Goal: Task Accomplishment & Management: Use online tool/utility

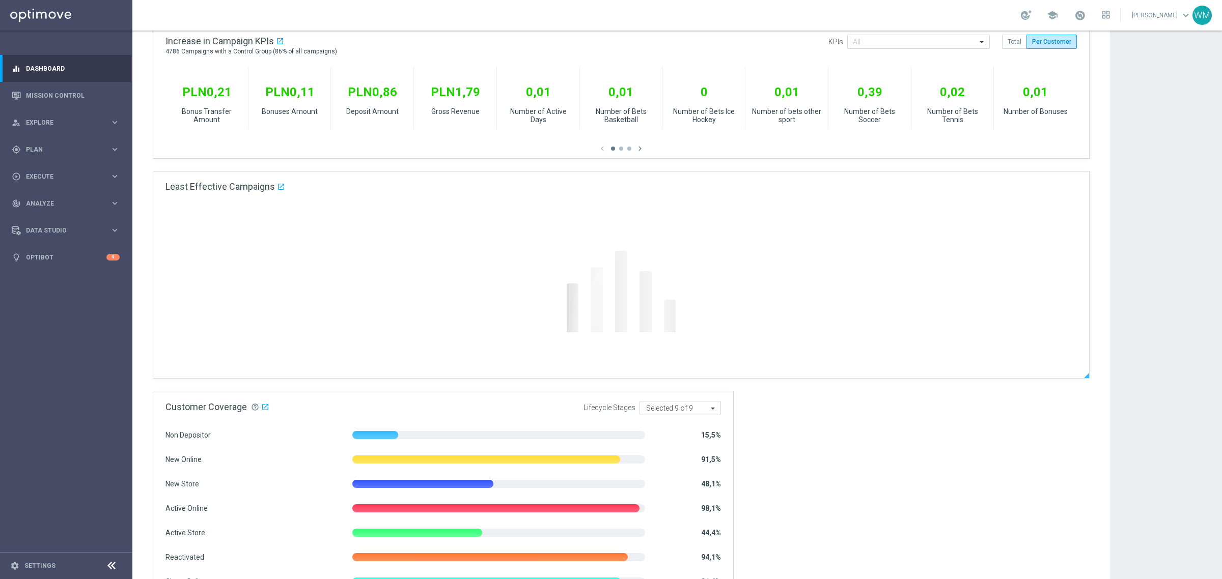
scroll to position [64, 0]
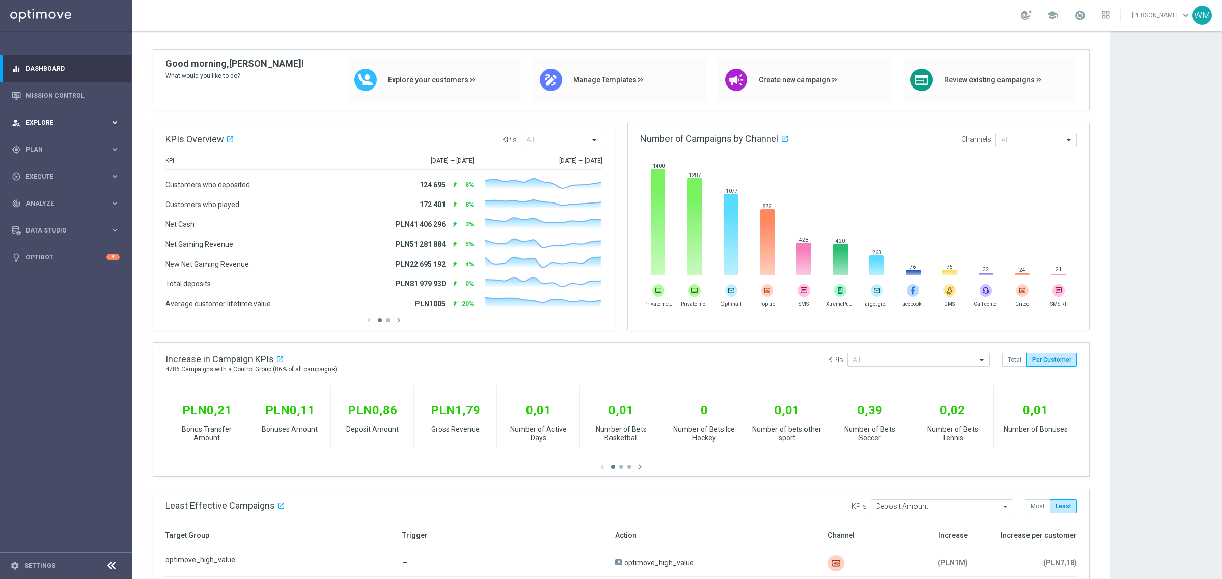
click at [71, 128] on div "person_search Explore keyboard_arrow_right" at bounding box center [65, 122] width 131 height 27
drag, startPoint x: 56, startPoint y: 140, endPoint x: 60, endPoint y: 132, distance: 8.9
click at [56, 140] on link "Customer Explorer" at bounding box center [65, 143] width 79 height 8
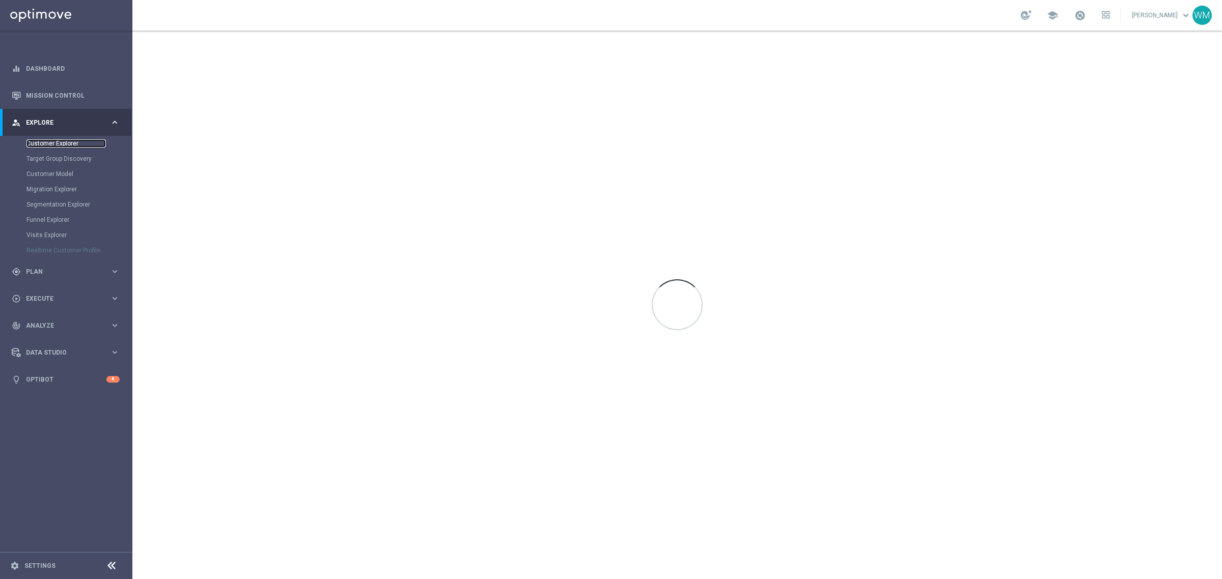
scroll to position [0, 0]
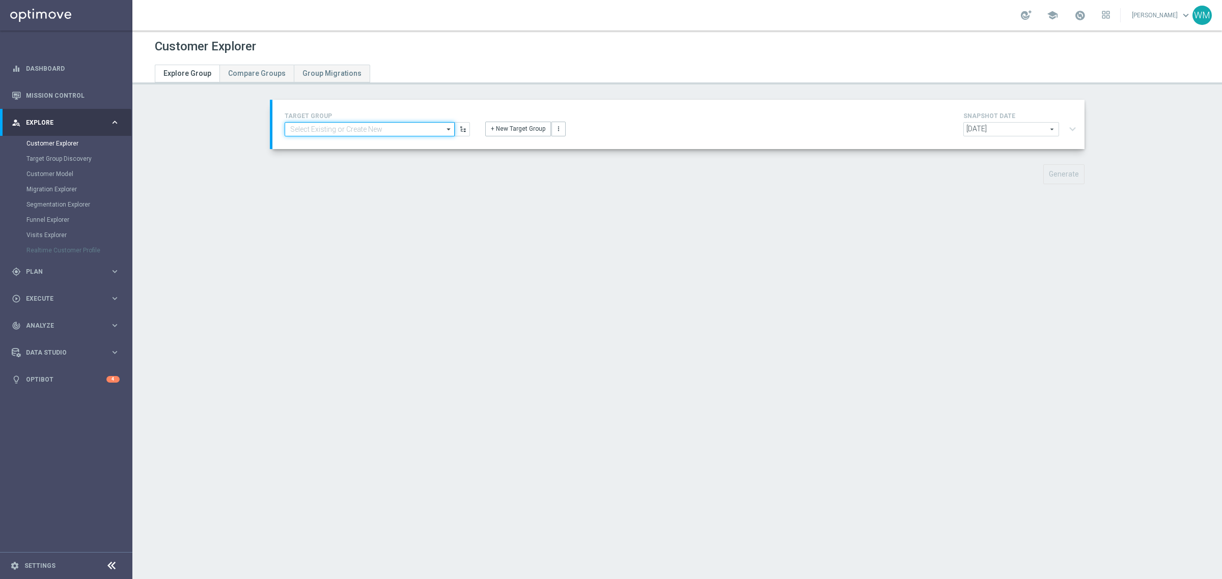
click at [345, 125] on input at bounding box center [370, 129] width 170 height 14
type input "i"
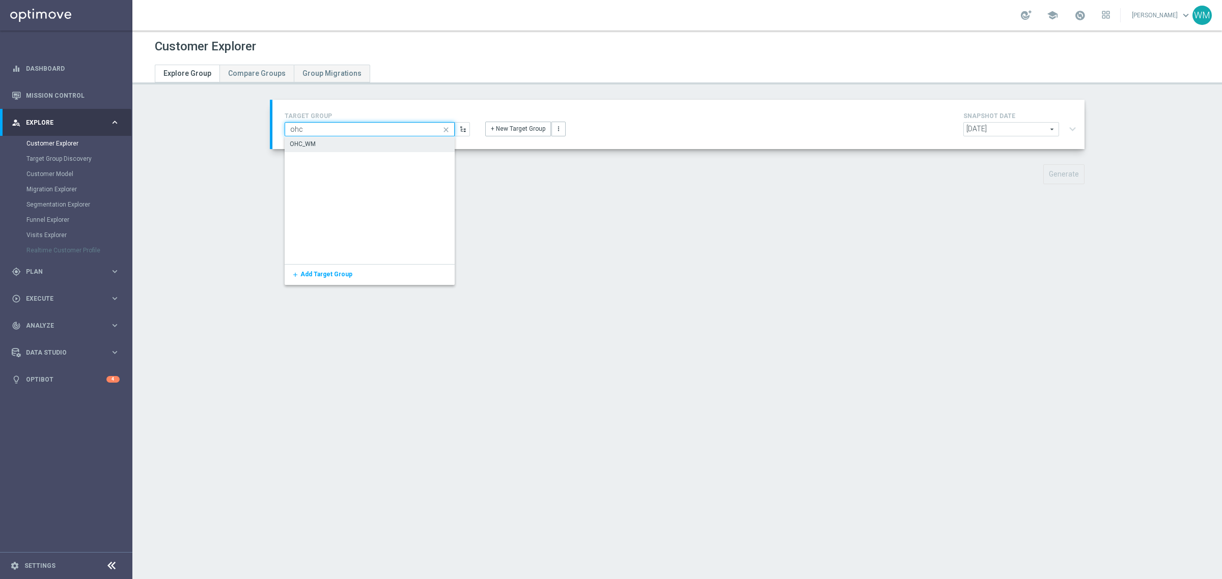
type input "ohc"
click at [316, 148] on div "OHC_WM" at bounding box center [370, 144] width 170 height 15
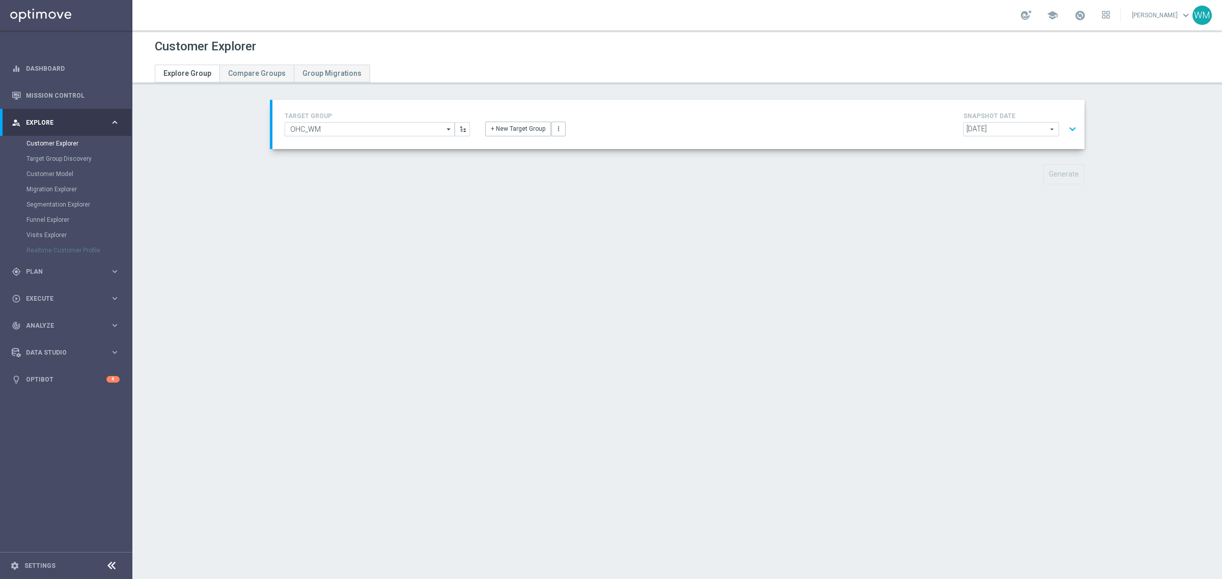
click at [1068, 133] on button "expand_more" at bounding box center [1072, 129] width 15 height 19
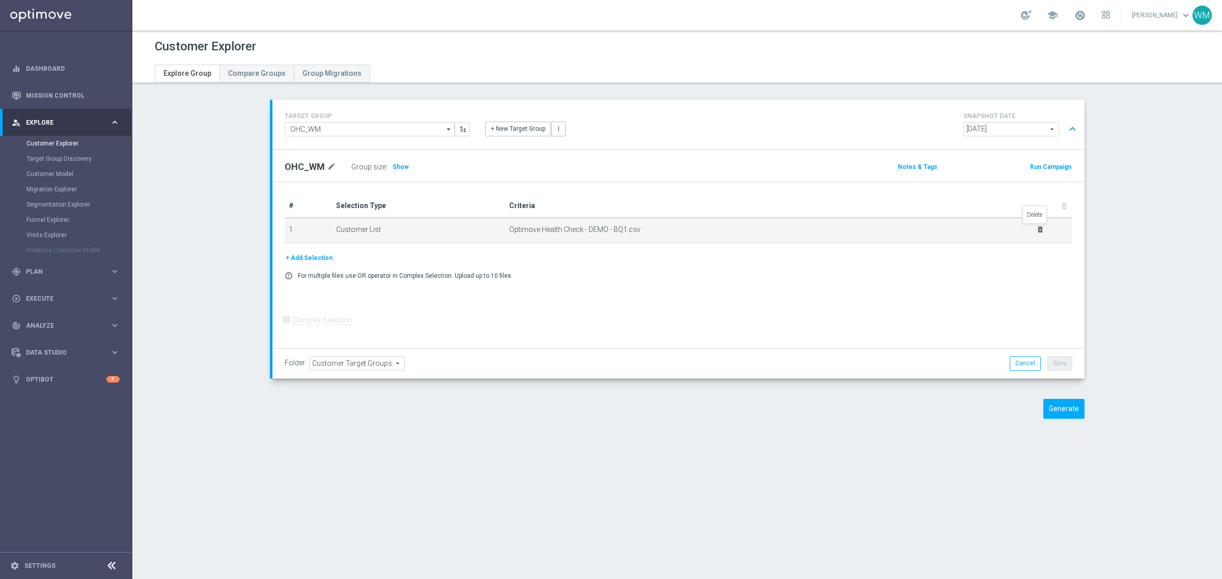
click at [1036, 231] on icon "delete_forever" at bounding box center [1040, 230] width 8 height 8
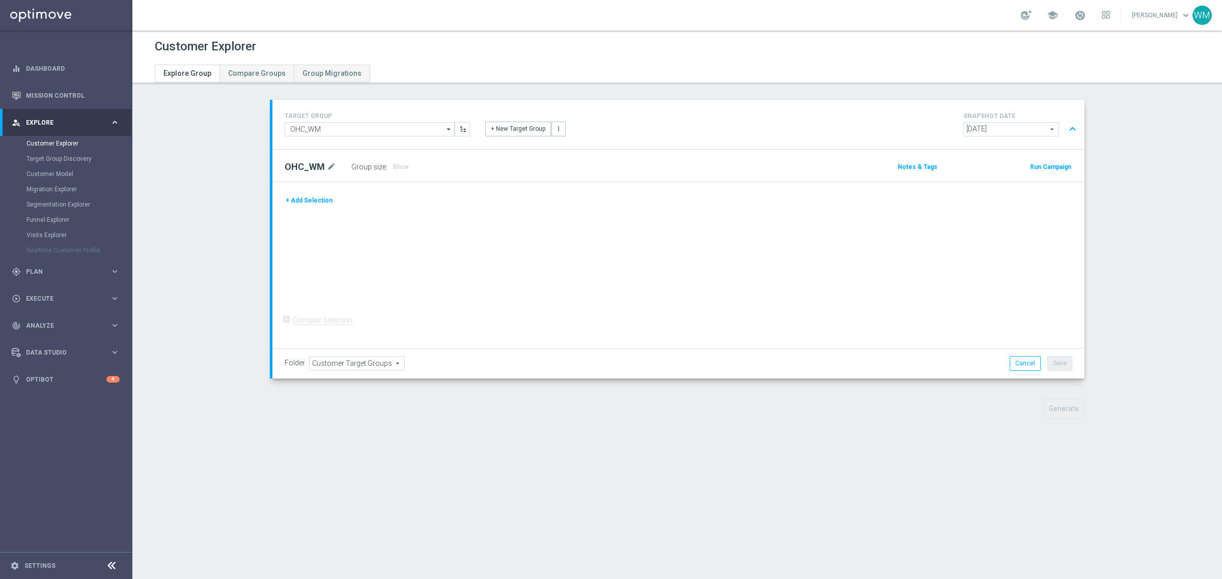
click at [304, 204] on button "+ Add Selection" at bounding box center [309, 200] width 49 height 11
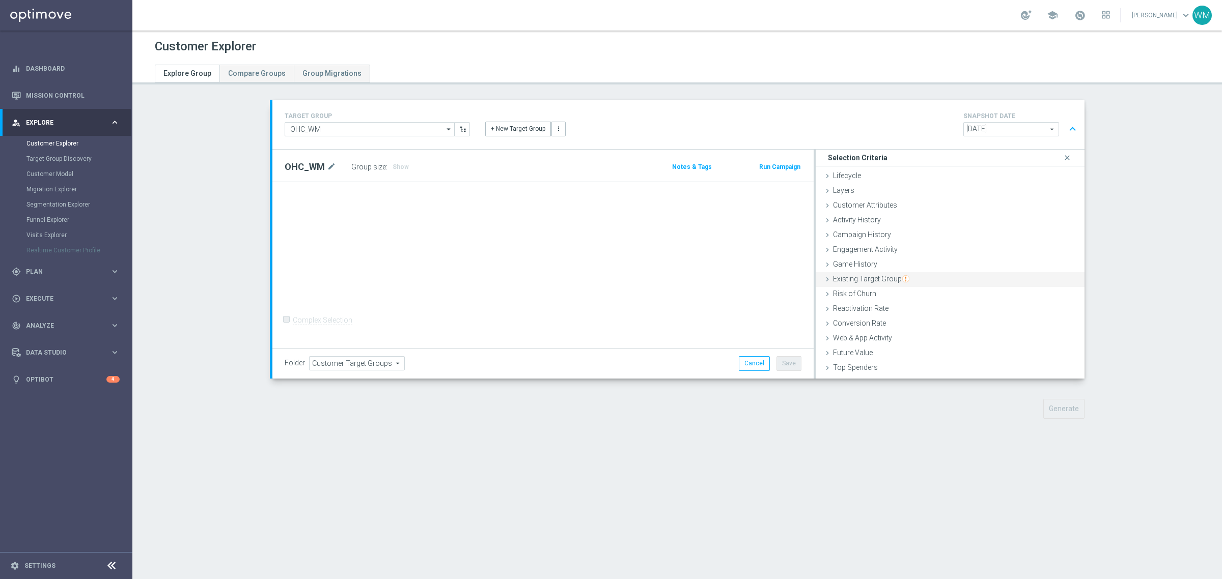
scroll to position [42, 0]
click at [882, 372] on div "Customer List done" at bounding box center [949, 370] width 269 height 15
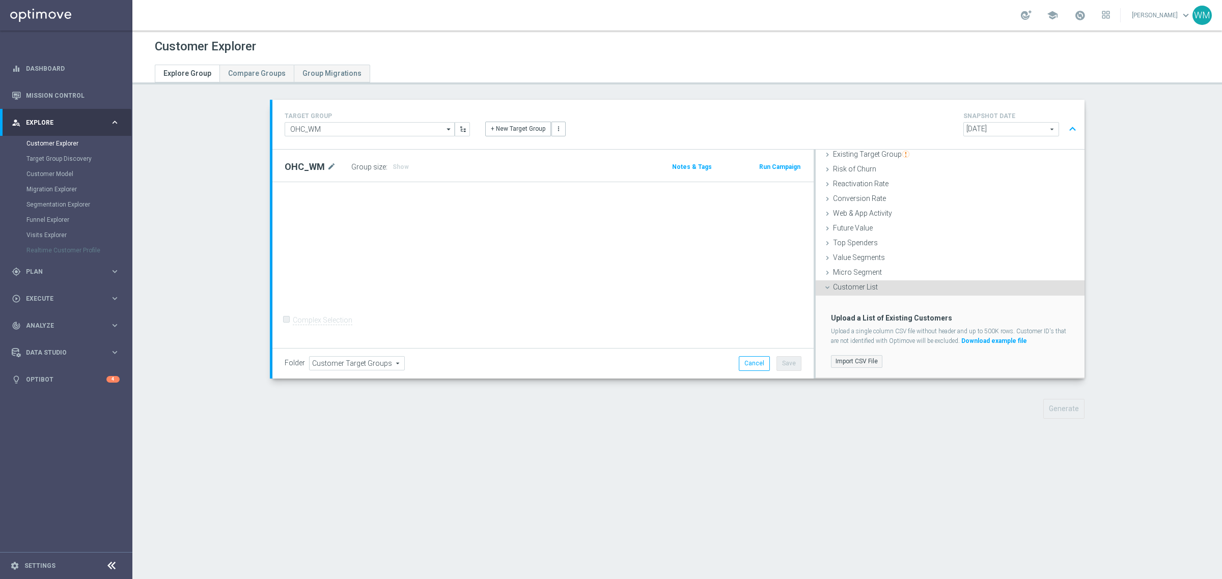
click at [864, 362] on label "Import CSV File" at bounding box center [856, 361] width 51 height 13
click at [0, 0] on input "Import CSV File" at bounding box center [0, 0] width 0 height 0
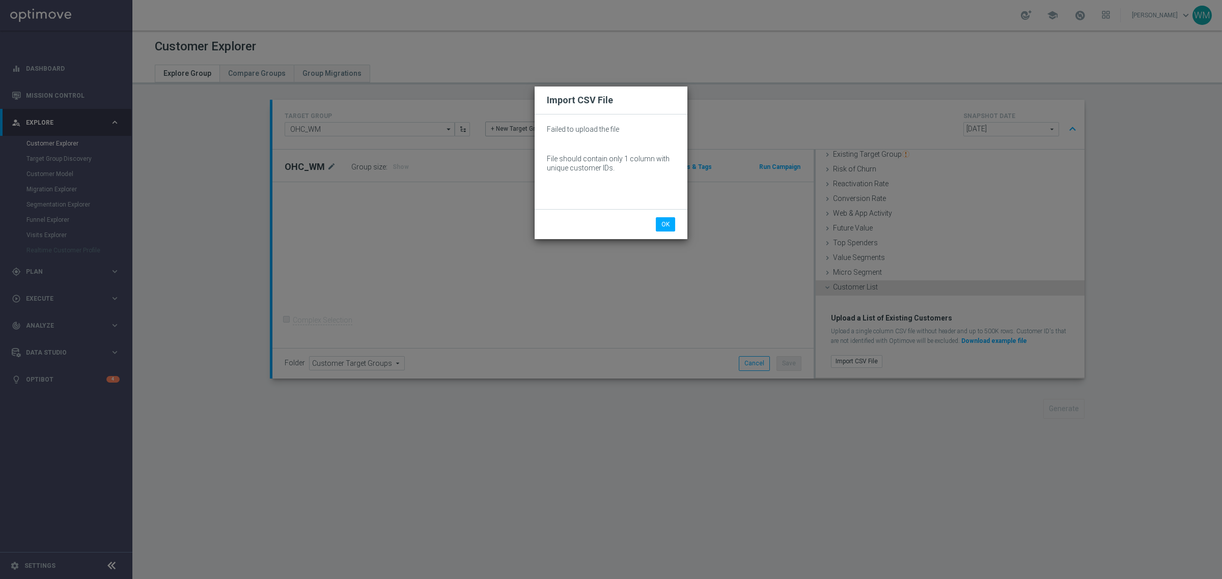
click at [364, 237] on div "Import CSV File Failed to upload the file File should contain only 1 column wit…" at bounding box center [611, 289] width 1222 height 579
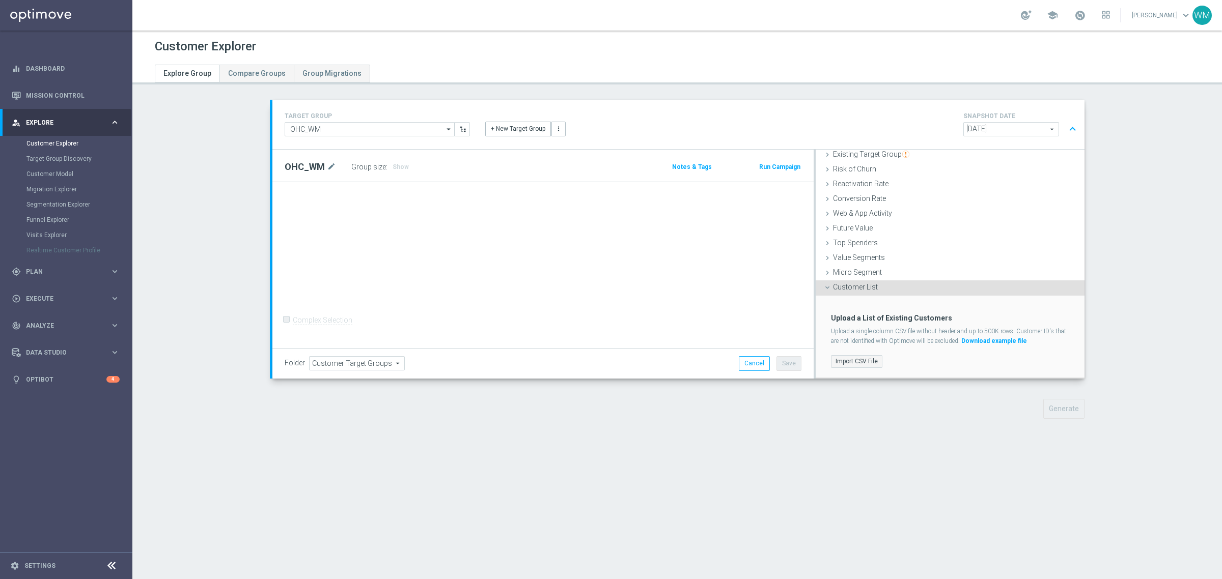
click at [872, 361] on label "Import CSV File" at bounding box center [856, 361] width 51 height 13
click at [0, 0] on input "Import CSV File" at bounding box center [0, 0] width 0 height 0
click at [859, 359] on label "Import CSV File" at bounding box center [856, 361] width 51 height 13
click at [0, 0] on input "Import CSV File" at bounding box center [0, 0] width 0 height 0
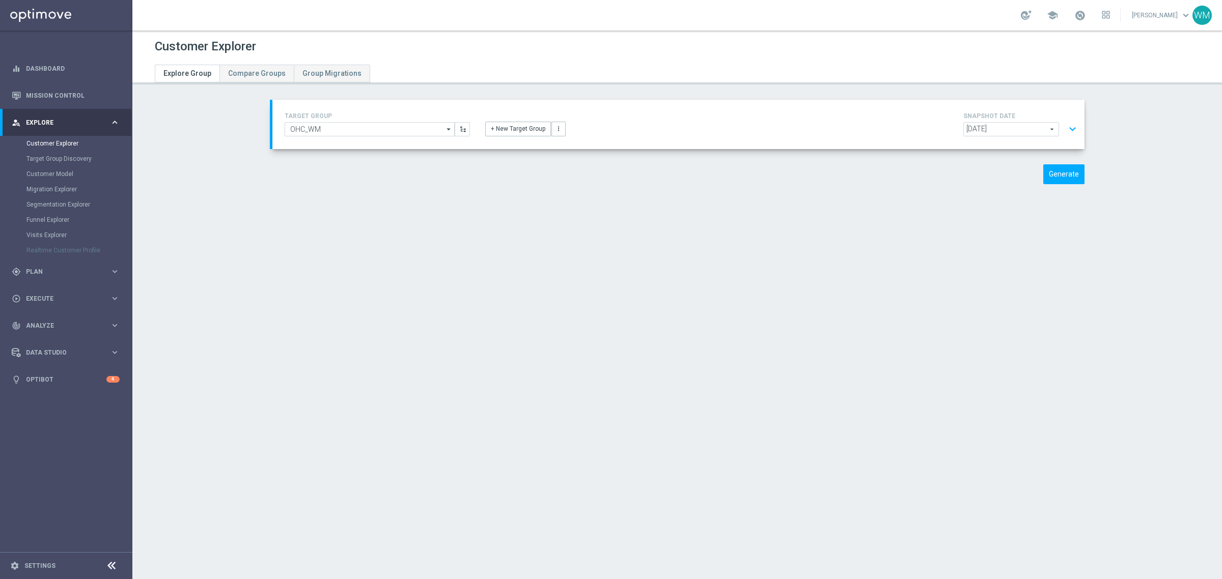
click at [1065, 124] on button "expand_more" at bounding box center [1072, 129] width 15 height 19
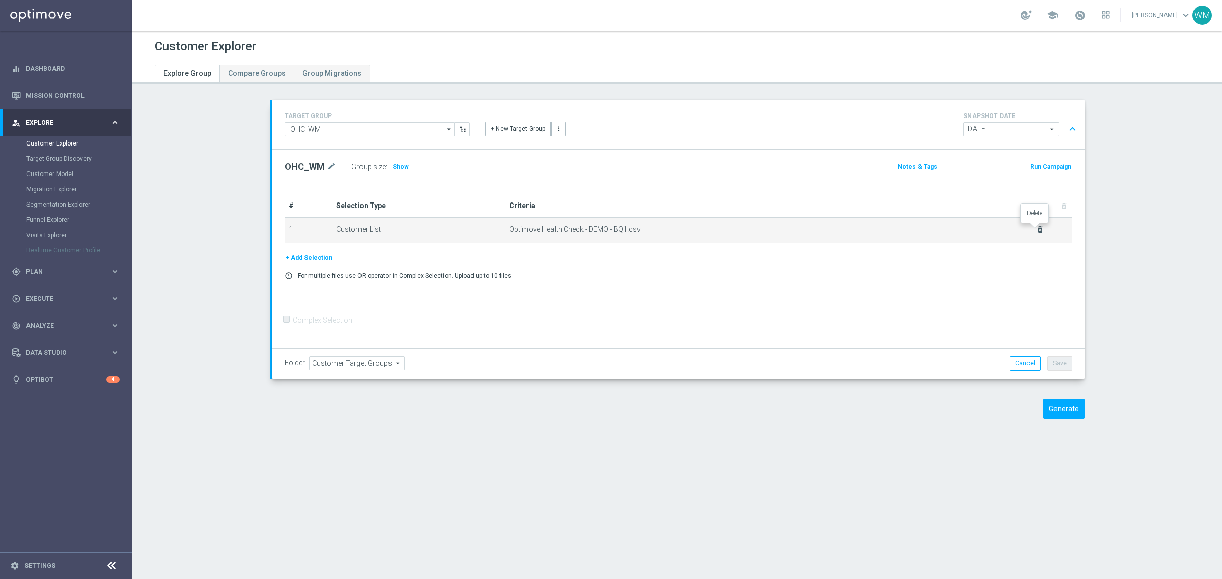
click at [1036, 229] on icon "delete_forever" at bounding box center [1040, 230] width 8 height 8
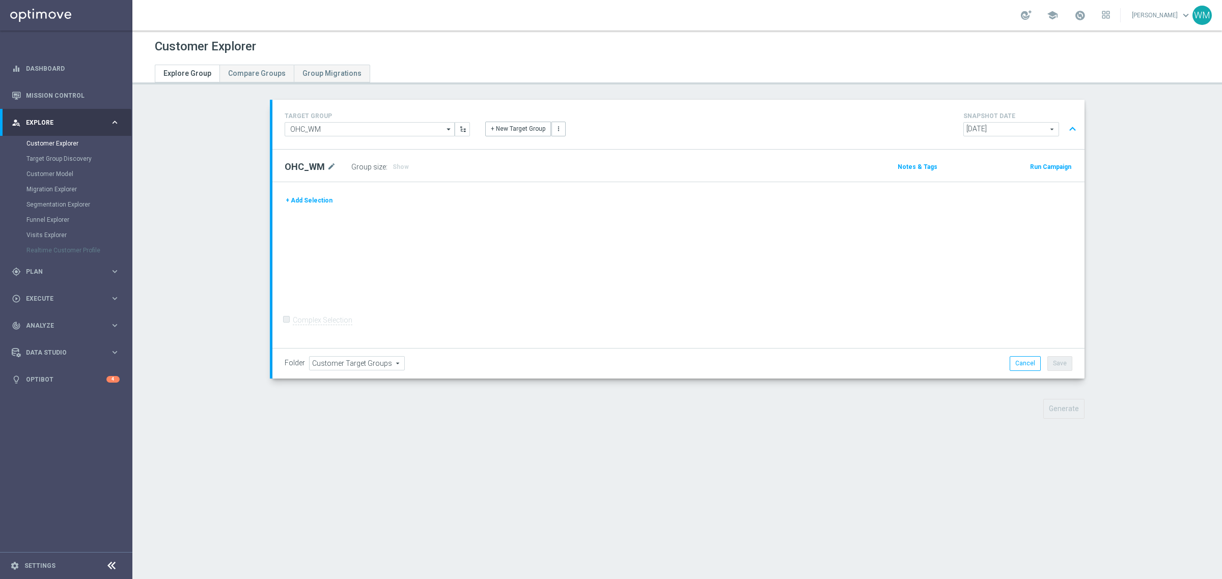
click at [291, 202] on button "+ Add Selection" at bounding box center [309, 200] width 49 height 11
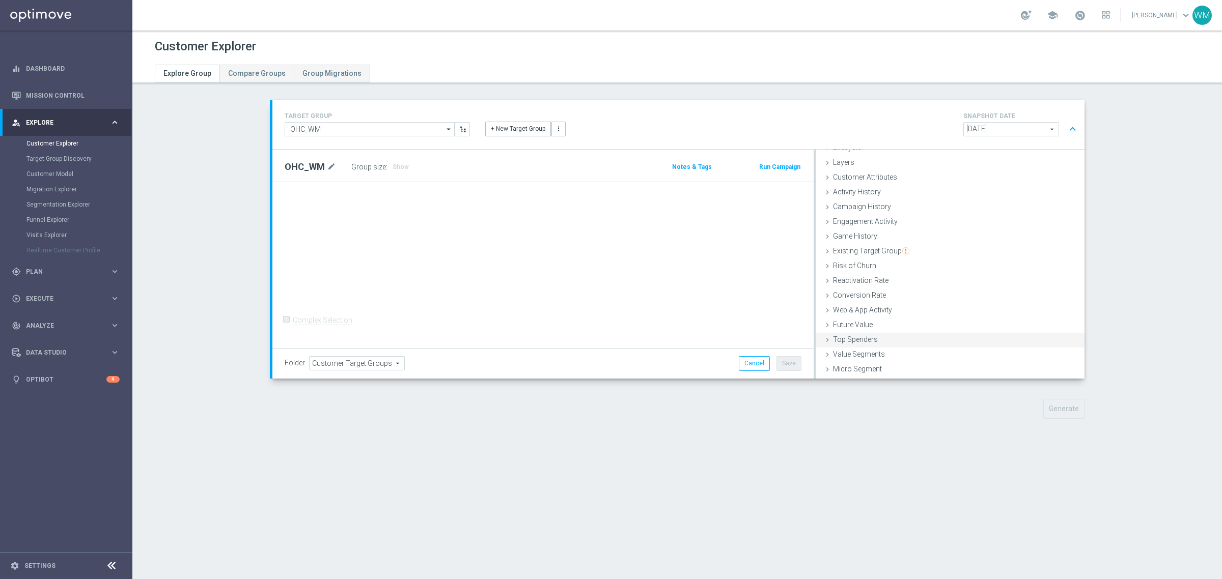
scroll to position [42, 0]
click at [886, 367] on div "Customer List done" at bounding box center [949, 370] width 269 height 15
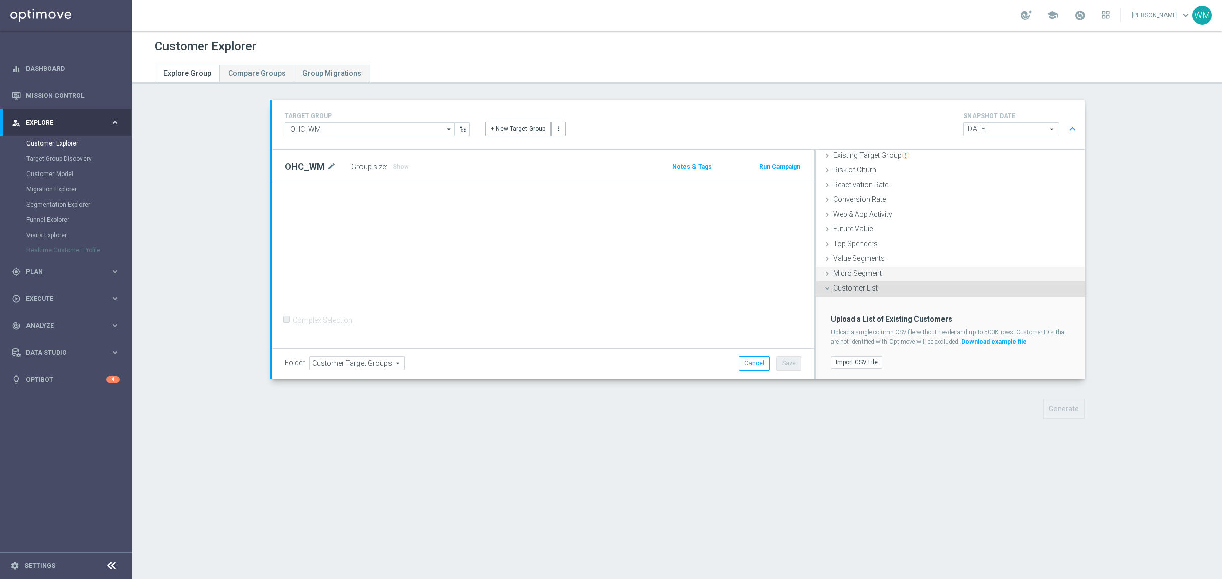
scroll to position [125, 0]
click at [871, 356] on label "Import CSV File" at bounding box center [856, 361] width 51 height 13
click at [0, 0] on input "Import CSV File" at bounding box center [0, 0] width 0 height 0
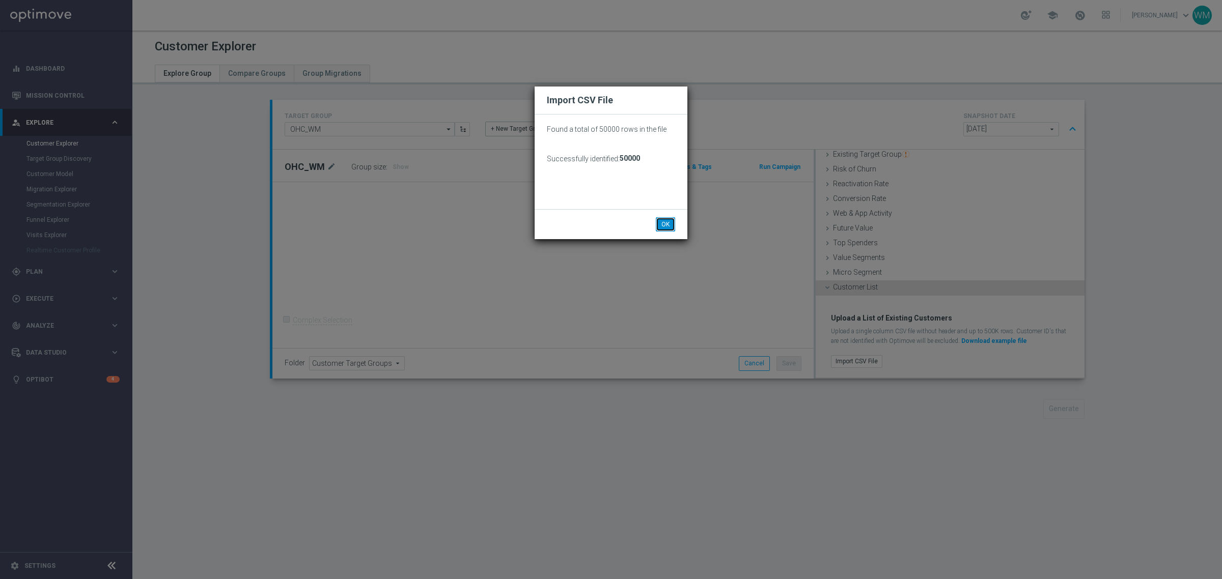
click at [667, 231] on button "OK" at bounding box center [665, 224] width 19 height 14
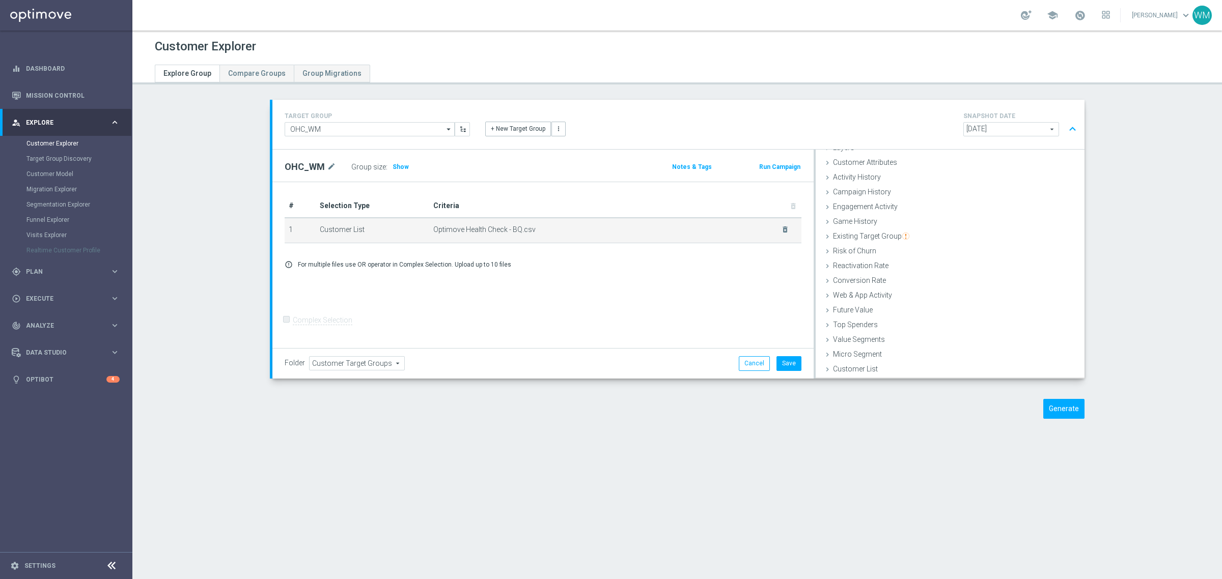
scroll to position [42, 0]
click at [788, 359] on button "Save" at bounding box center [788, 363] width 25 height 14
click at [1043, 415] on button "Generate" at bounding box center [1063, 409] width 41 height 20
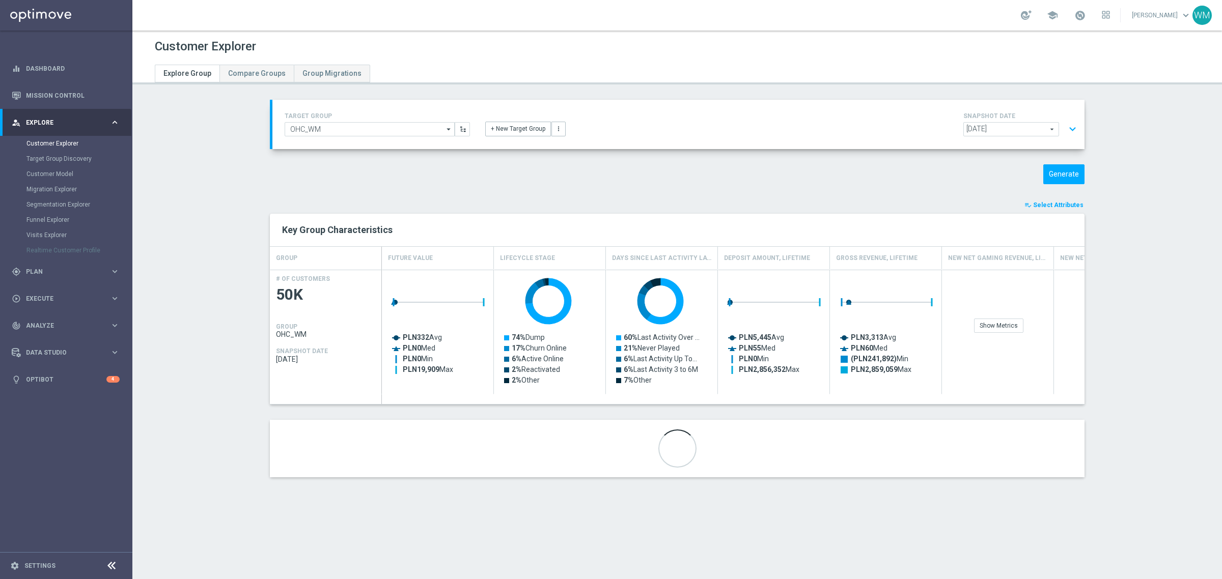
click at [270, 418] on div "playlist_add_check Select Attributes Key Group Characteristics GROUP Future Val…" at bounding box center [677, 339] width 814 height 278
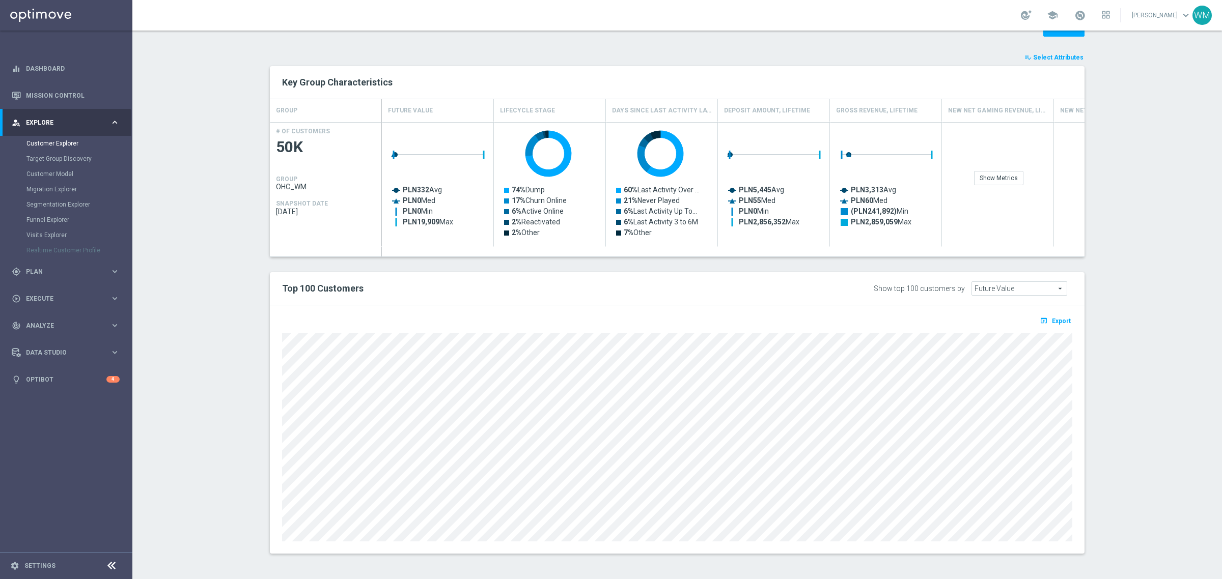
scroll to position [0, 0]
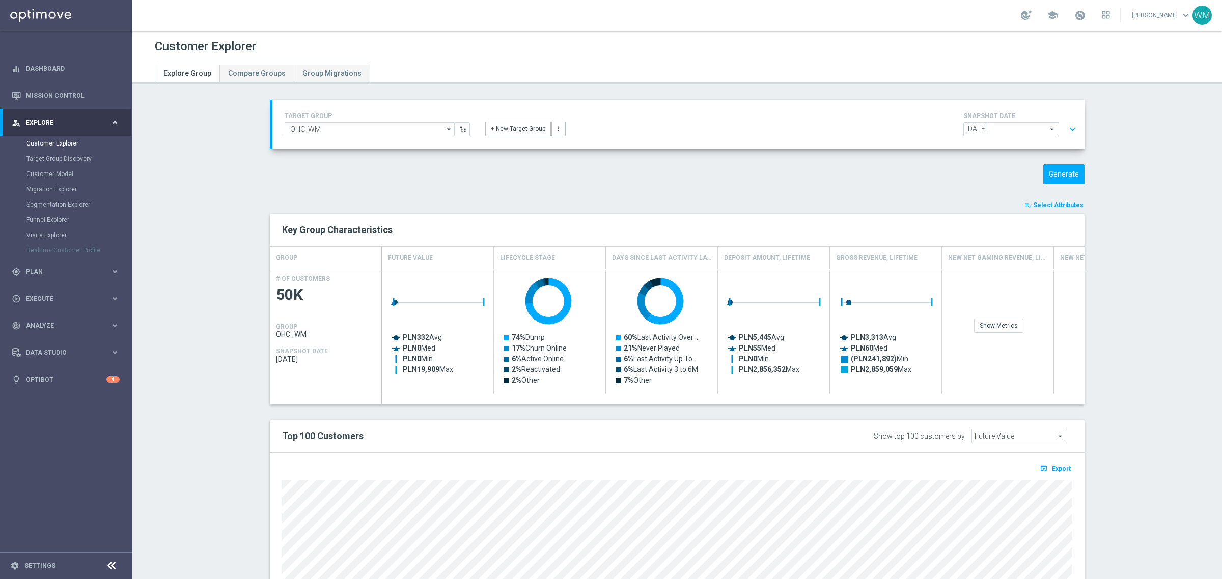
click at [1037, 207] on span "Select Attributes" at bounding box center [1058, 205] width 50 height 7
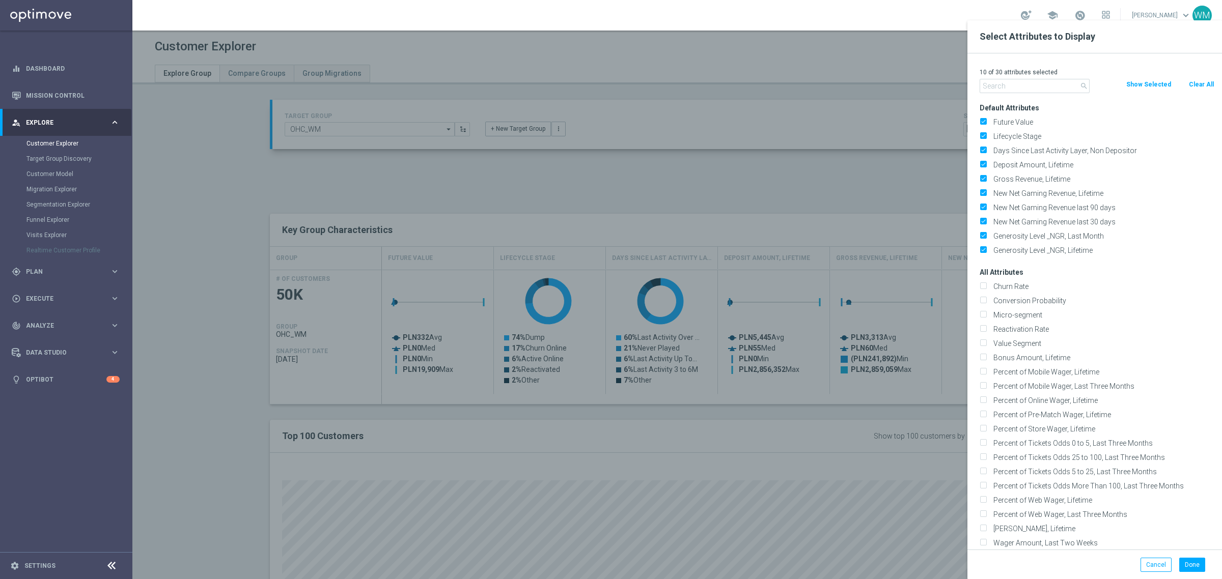
click at [1195, 75] on p "10 of 30 attributes selected" at bounding box center [1096, 72] width 235 height 8
click at [1195, 82] on button "Clear All" at bounding box center [1201, 84] width 27 height 11
checkbox input "false"
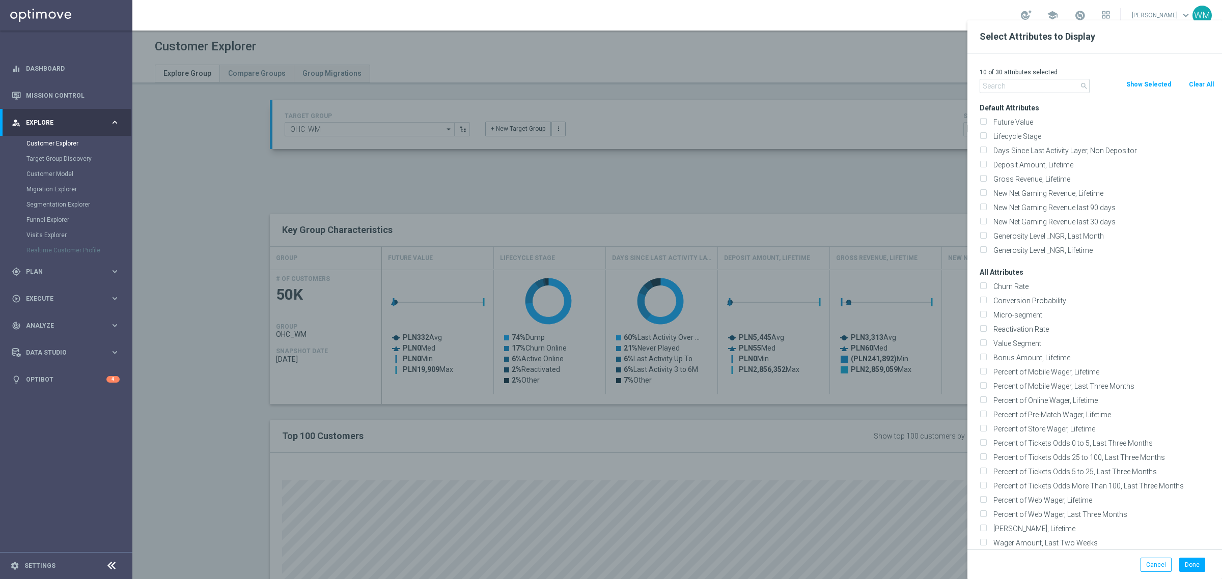
checkbox input "false"
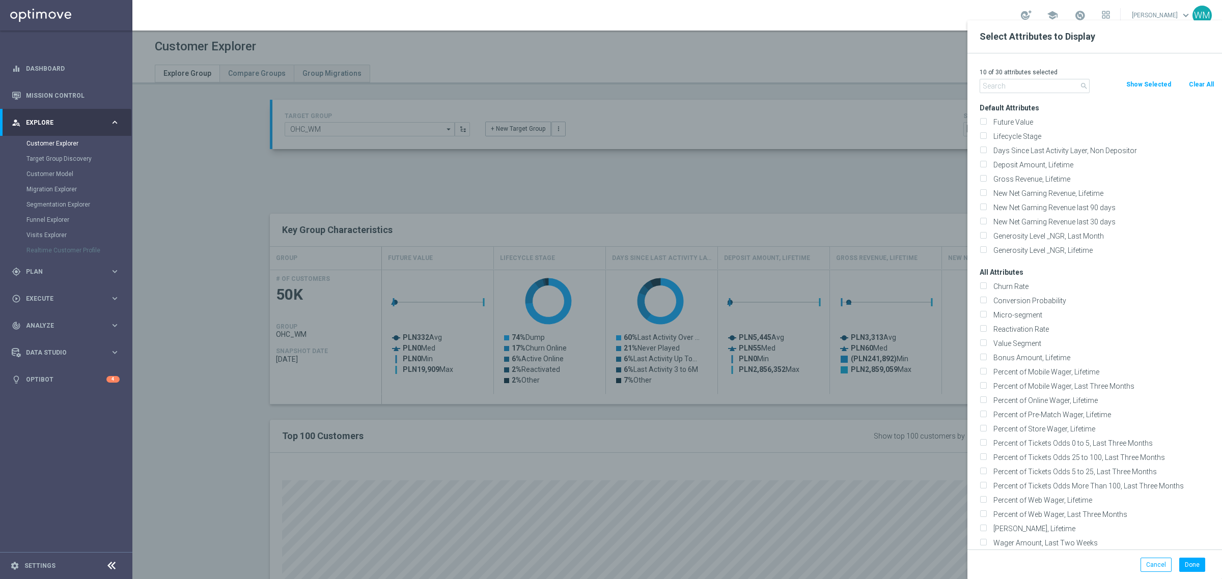
checkbox input "false"
click at [1018, 86] on input "text" at bounding box center [1034, 86] width 110 height 14
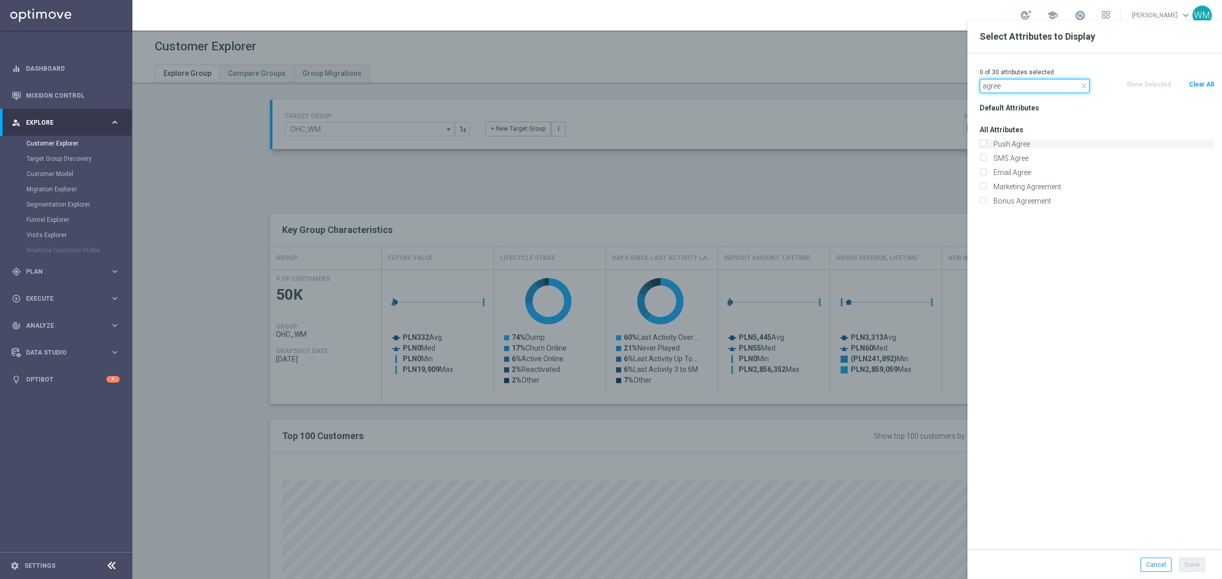
type input "agree"
click at [1008, 143] on label "Push Agree" at bounding box center [1102, 143] width 224 height 9
click at [986, 143] on input "Push Agree" at bounding box center [982, 145] width 7 height 7
checkbox input "true"
click at [1006, 161] on label "SMS Agree" at bounding box center [1102, 158] width 224 height 9
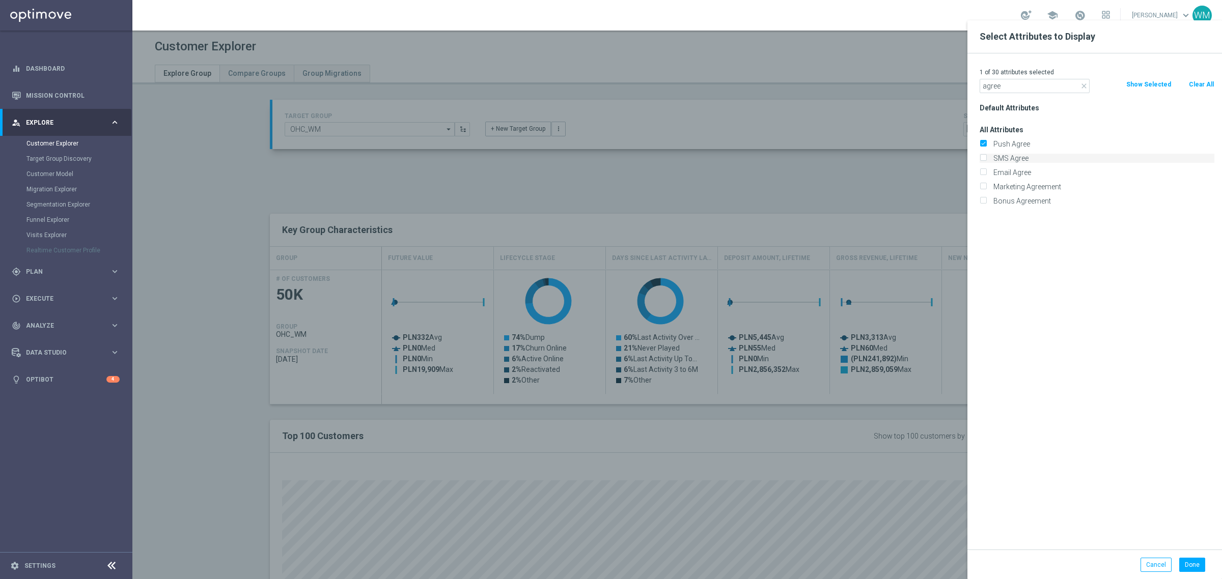
click at [986, 161] on input "SMS Agree" at bounding box center [982, 159] width 7 height 7
checkbox input "true"
click at [1006, 174] on label "Email Agree" at bounding box center [1102, 172] width 224 height 9
click at [986, 174] on input "Email Agree" at bounding box center [982, 174] width 7 height 7
checkbox input "true"
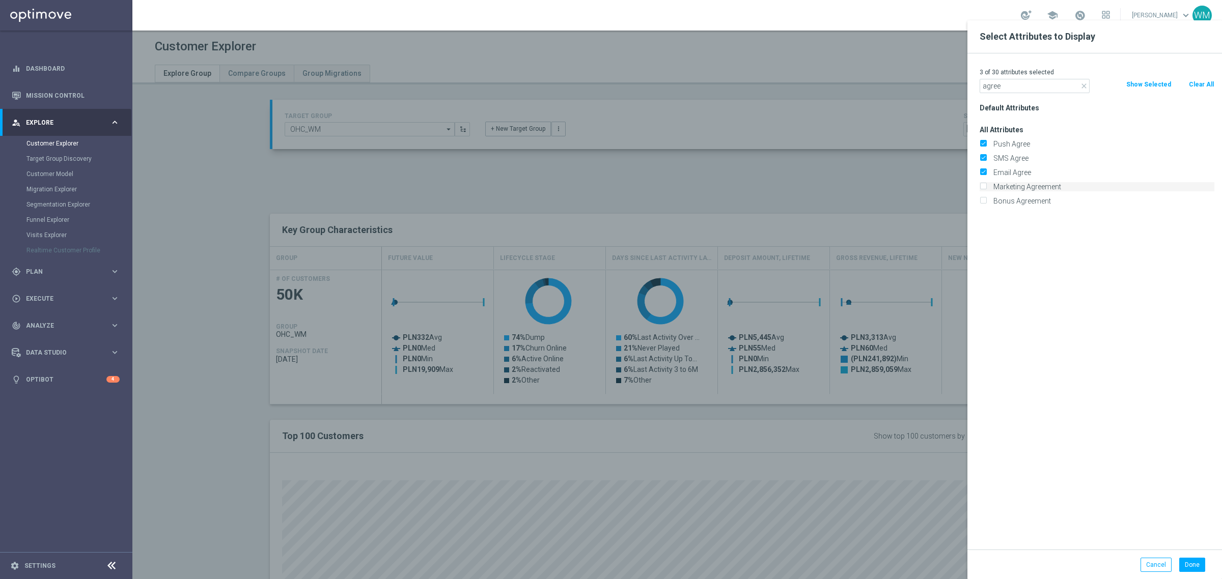
click at [1006, 189] on label "Marketing Agreement" at bounding box center [1102, 186] width 224 height 9
click at [986, 189] on input "Marketing Agreement" at bounding box center [982, 188] width 7 height 7
checkbox input "true"
click at [1017, 87] on input "agree" at bounding box center [1034, 86] width 110 height 14
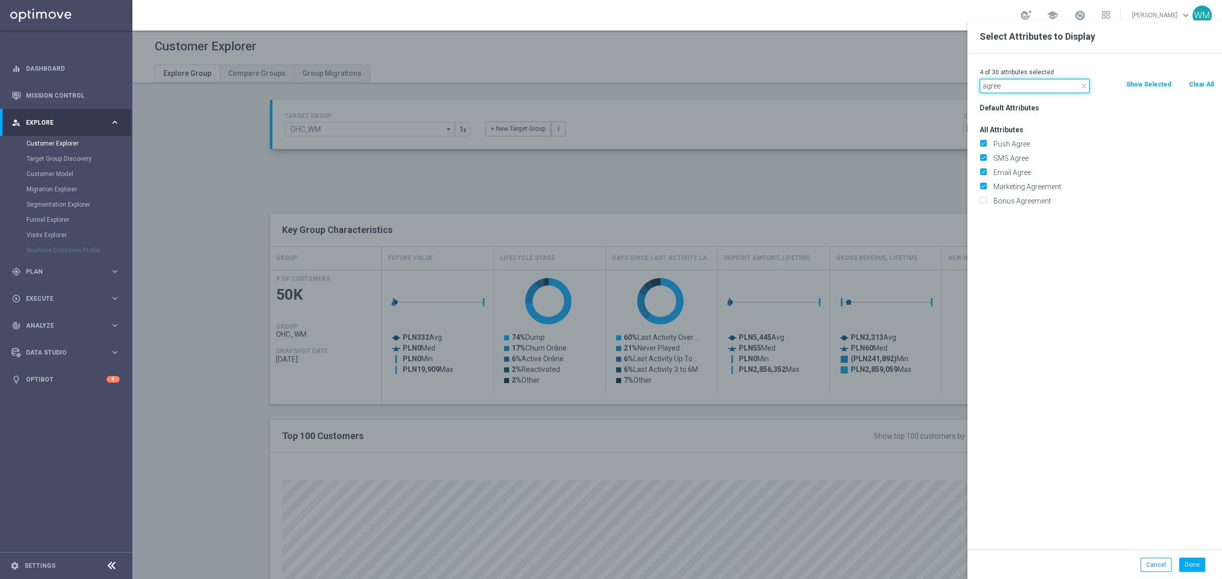
click at [1017, 87] on input "agree" at bounding box center [1034, 86] width 110 height 14
type input "self"
click at [1031, 155] on label "Selfexcluded Client" at bounding box center [1102, 158] width 224 height 9
click at [986, 156] on input "Selfexcluded Client" at bounding box center [982, 159] width 7 height 7
checkbox input "true"
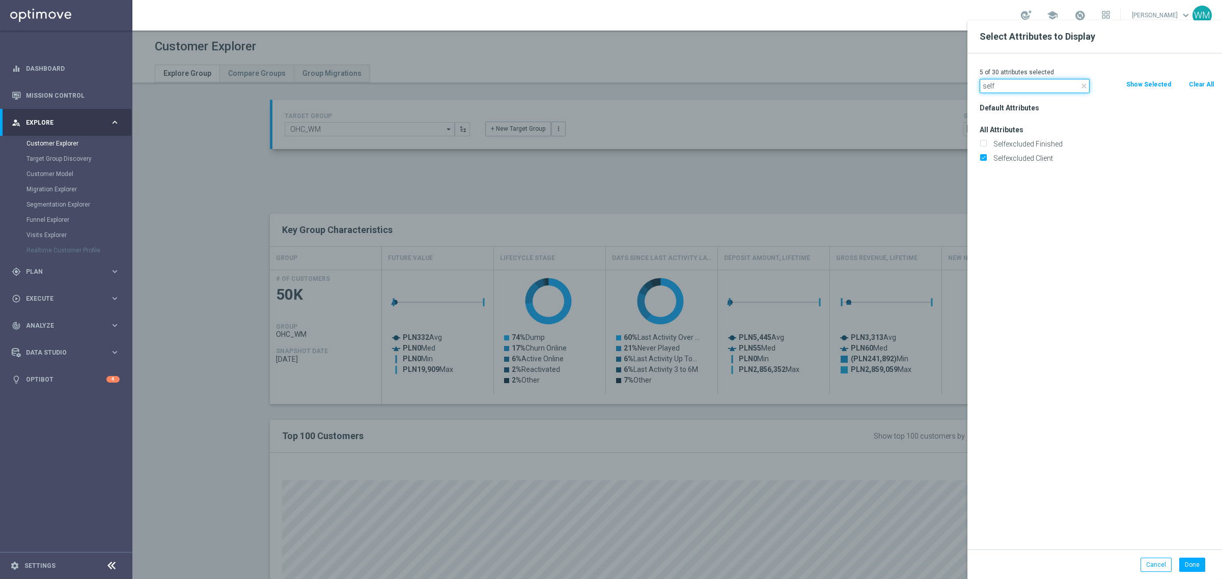
click at [1013, 90] on input "self" at bounding box center [1034, 86] width 110 height 14
type input "incompl"
click at [1001, 144] on label "Incomplete" at bounding box center [1102, 143] width 224 height 9
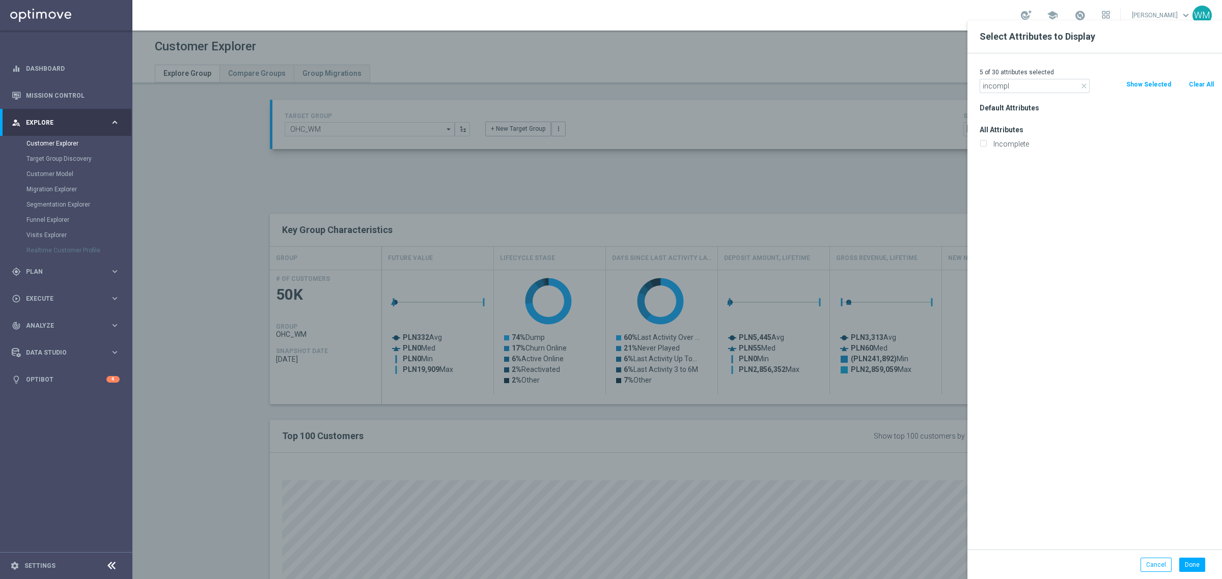
click at [986, 144] on input "Incomplete" at bounding box center [982, 145] width 7 height 7
checkbox input "true"
click at [1001, 79] on input "incompl" at bounding box center [1034, 86] width 110 height 14
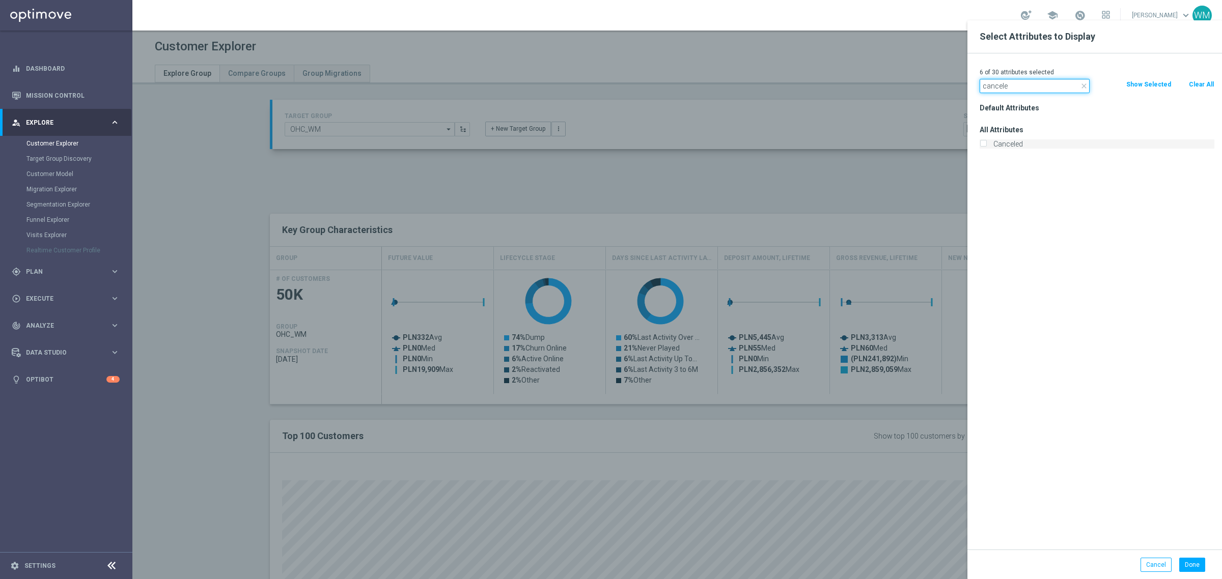
type input "cancele"
click at [1009, 141] on label "Canceled" at bounding box center [1102, 143] width 224 height 9
click at [986, 142] on input "Canceled" at bounding box center [982, 145] width 7 height 7
checkbox input "true"
click at [1189, 566] on button "Done" at bounding box center [1192, 565] width 26 height 14
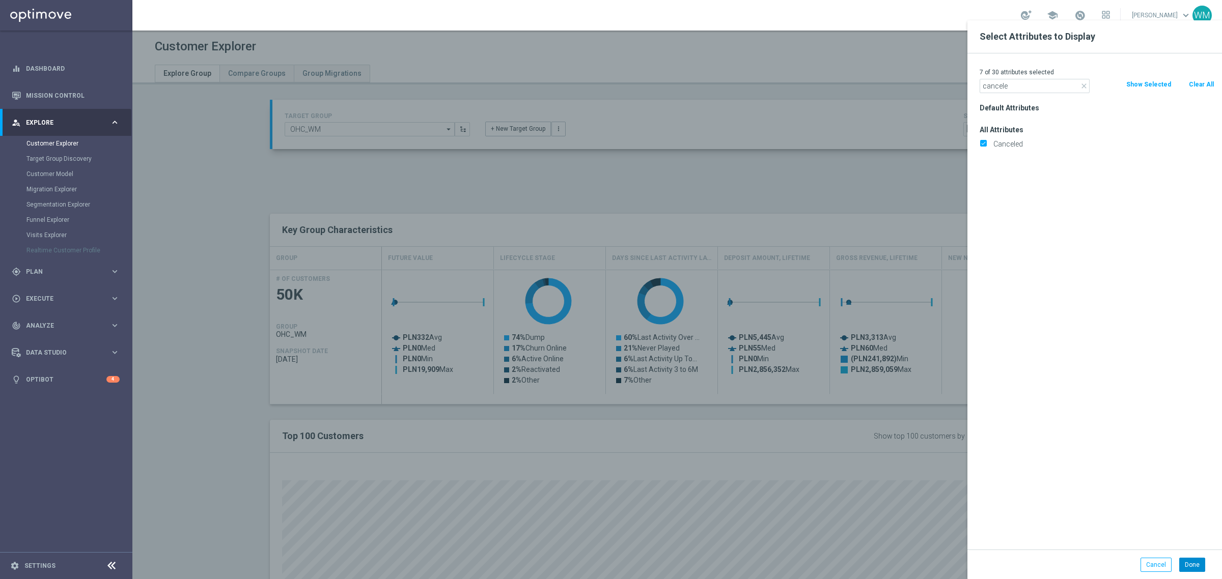
type input "Search"
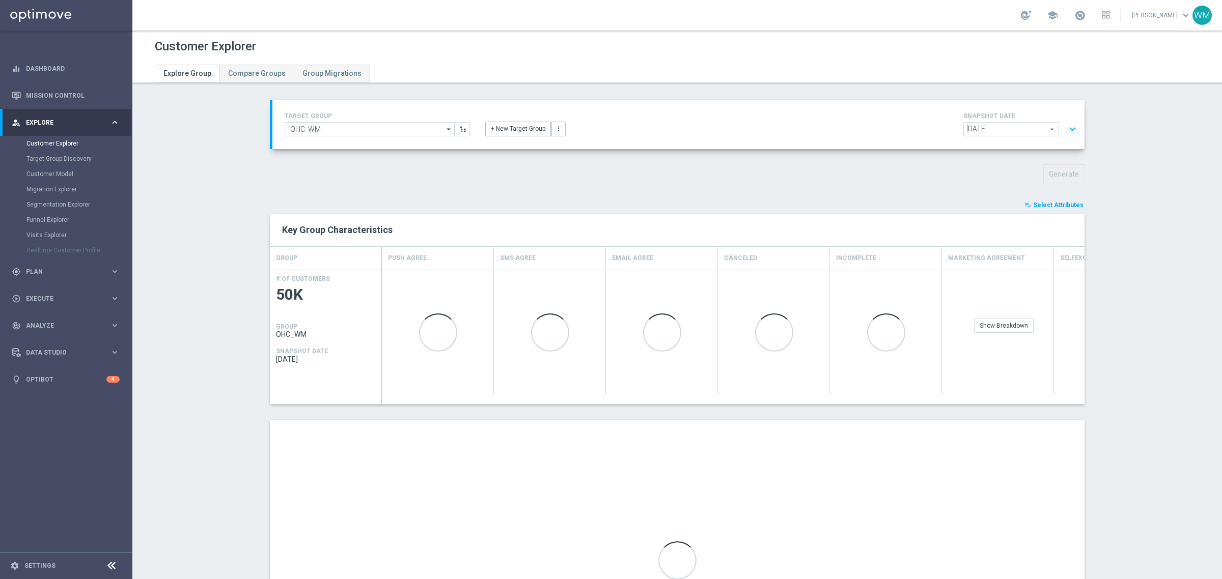
click at [219, 176] on section "TARGET GROUP OHC_WM OHC_WM arrow_drop_down Show Selected 0 of NaN - Campaign 1" at bounding box center [676, 408] width 1089 height 617
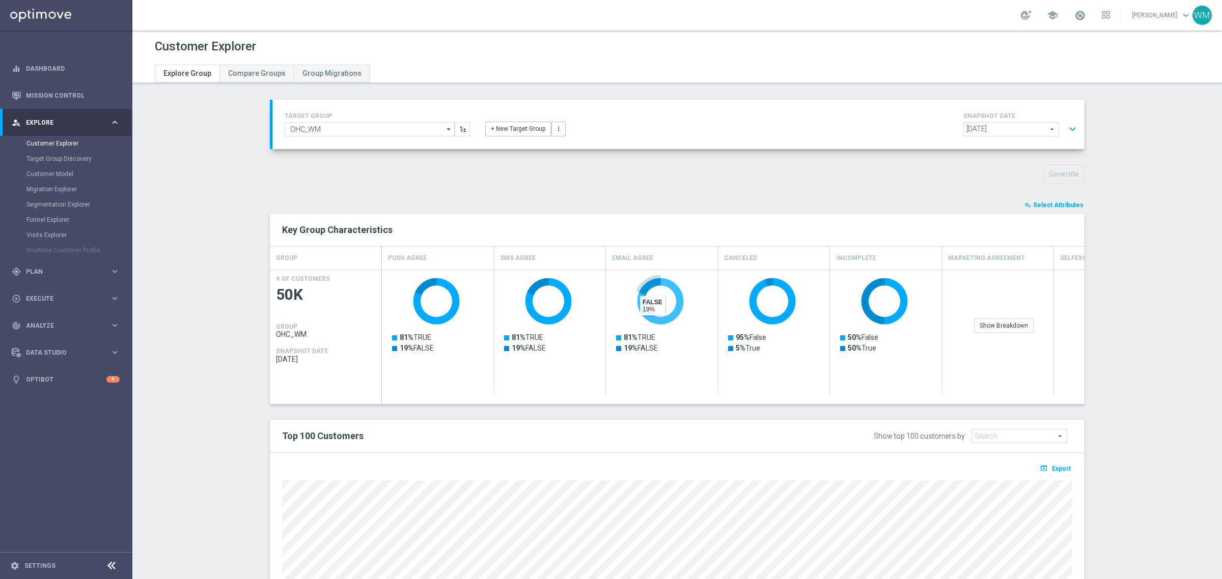
scroll to position [148, 0]
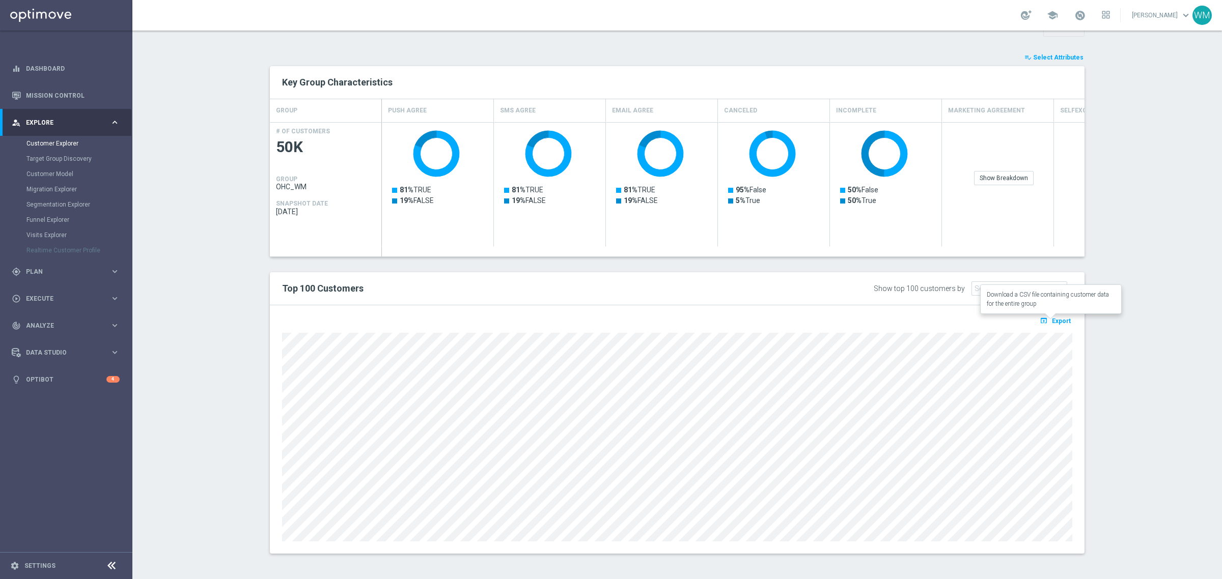
click at [1052, 322] on span "Export" at bounding box center [1061, 321] width 19 height 7
click at [230, 257] on section "TARGET GROUP OHC_WM OHC_WM arrow_drop_down Show Selected 0 of NaN - Campaign 1" at bounding box center [676, 260] width 1089 height 617
click at [195, 225] on section "TARGET GROUP OHC_WM OHC_WM arrow_drop_down Show Selected 0 of NaN - Campaign 1" at bounding box center [676, 260] width 1089 height 617
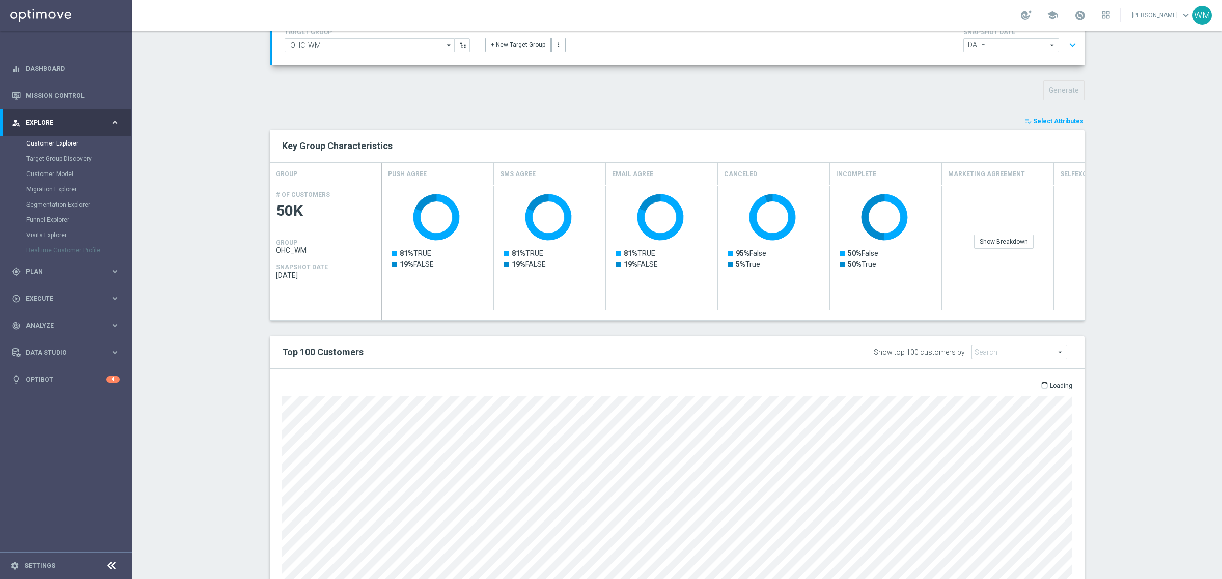
scroll to position [0, 0]
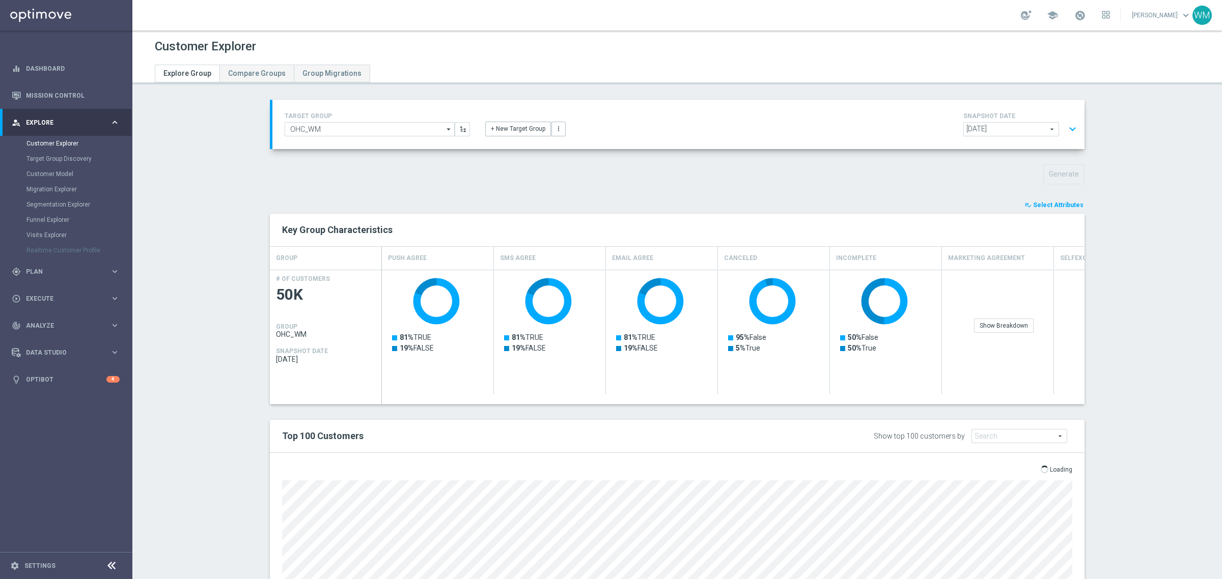
click at [358, 175] on div "Generate" at bounding box center [677, 174] width 830 height 20
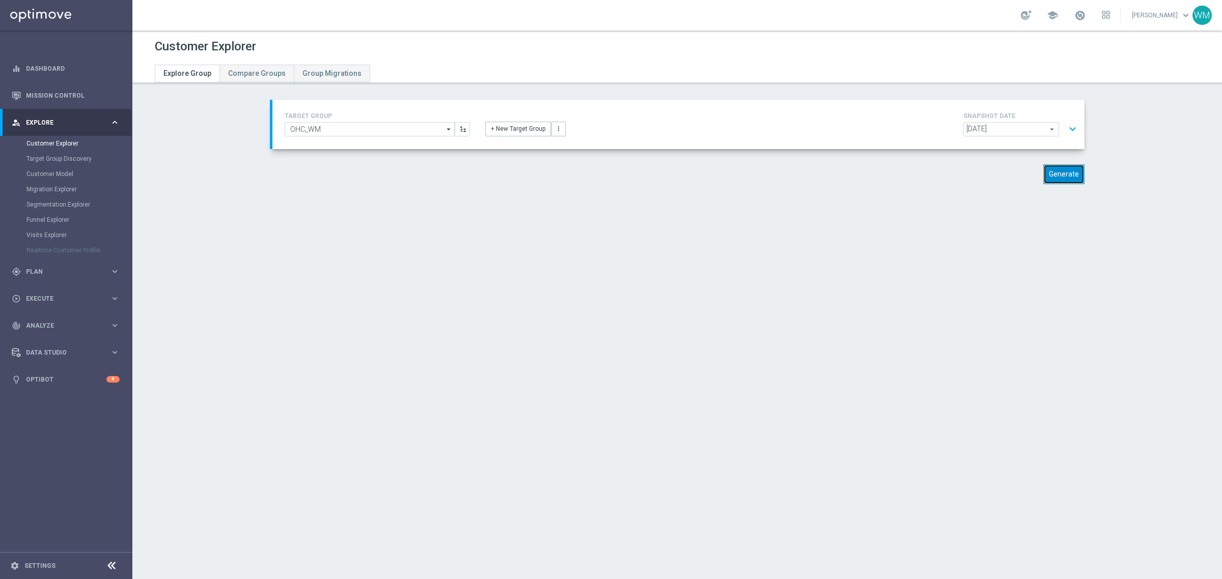
click at [1063, 164] on button "Generate" at bounding box center [1063, 174] width 41 height 20
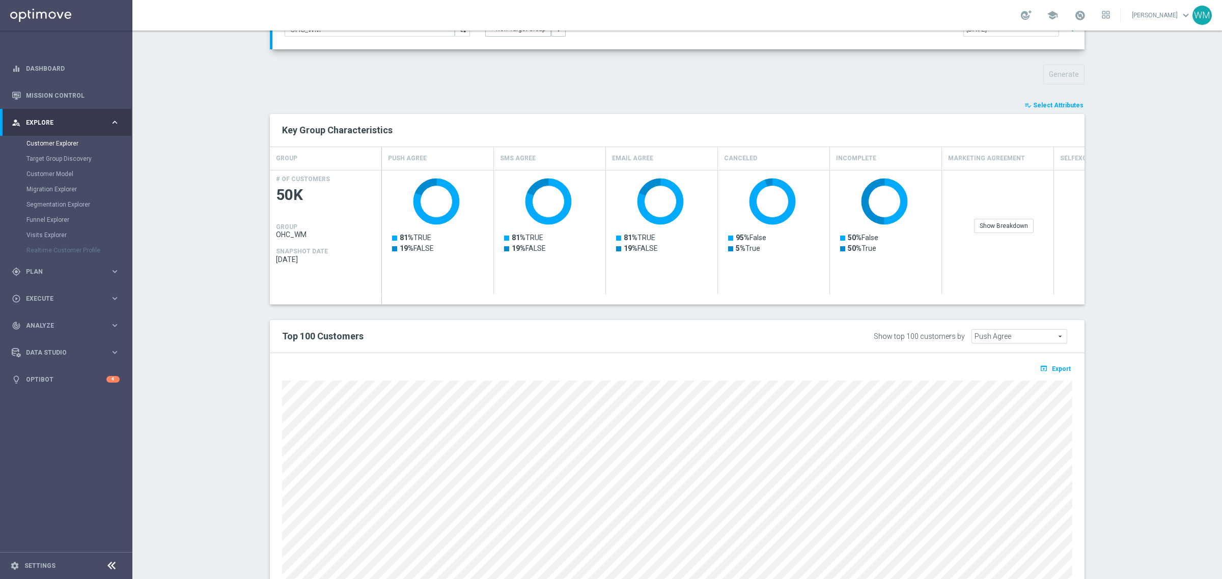
scroll to position [148, 0]
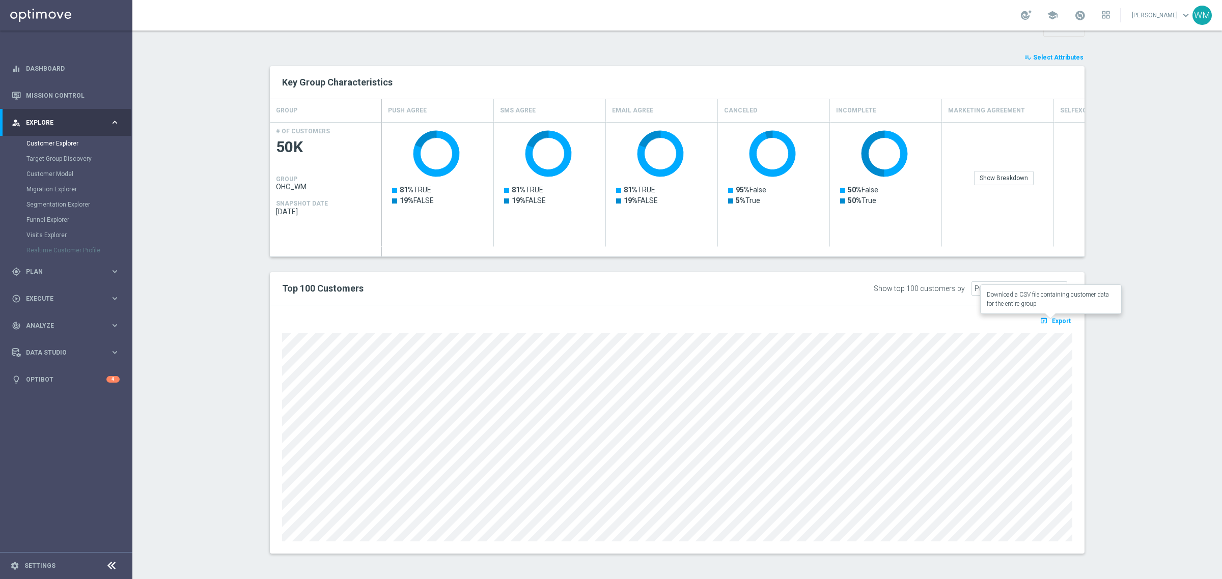
click at [1060, 324] on span "Export" at bounding box center [1061, 321] width 19 height 7
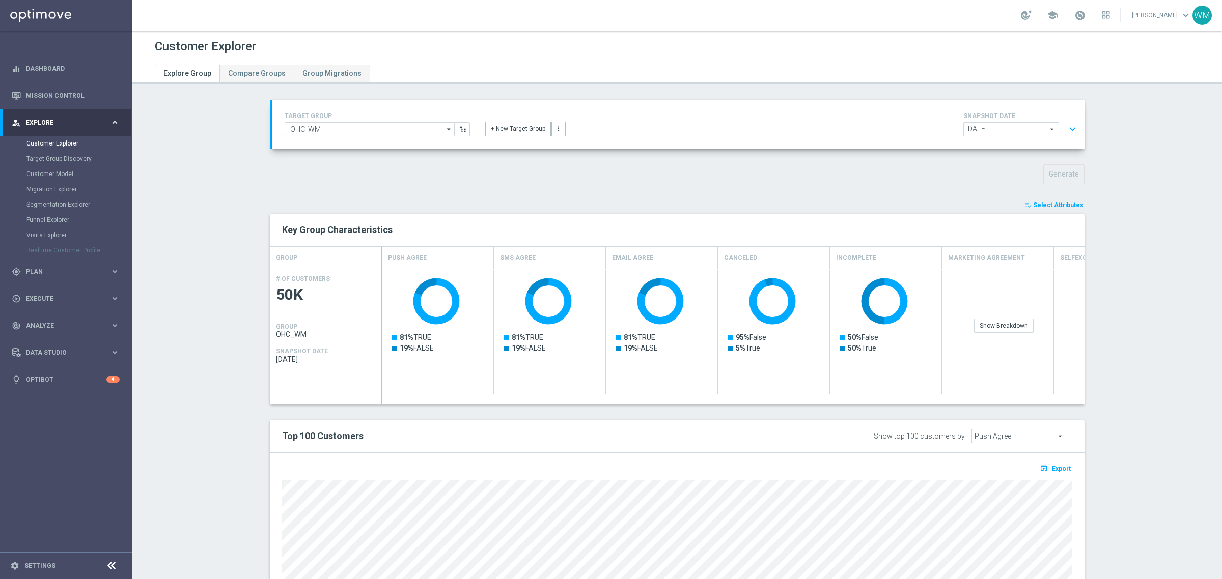
click at [1067, 122] on button "expand_more" at bounding box center [1072, 129] width 15 height 19
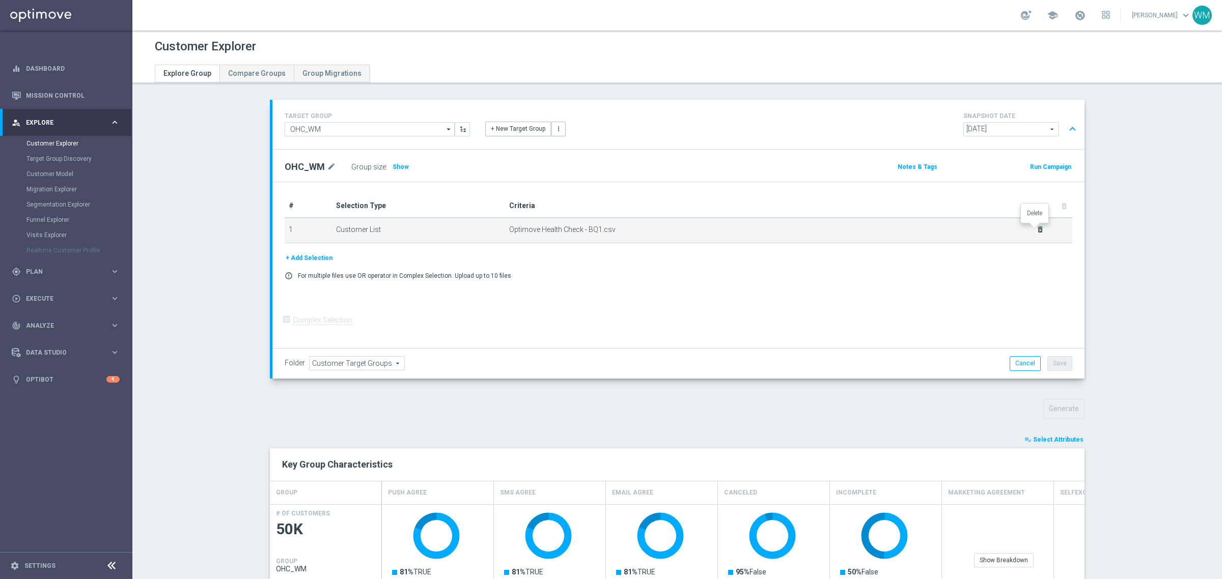
click at [1037, 227] on icon "delete_forever" at bounding box center [1040, 230] width 8 height 8
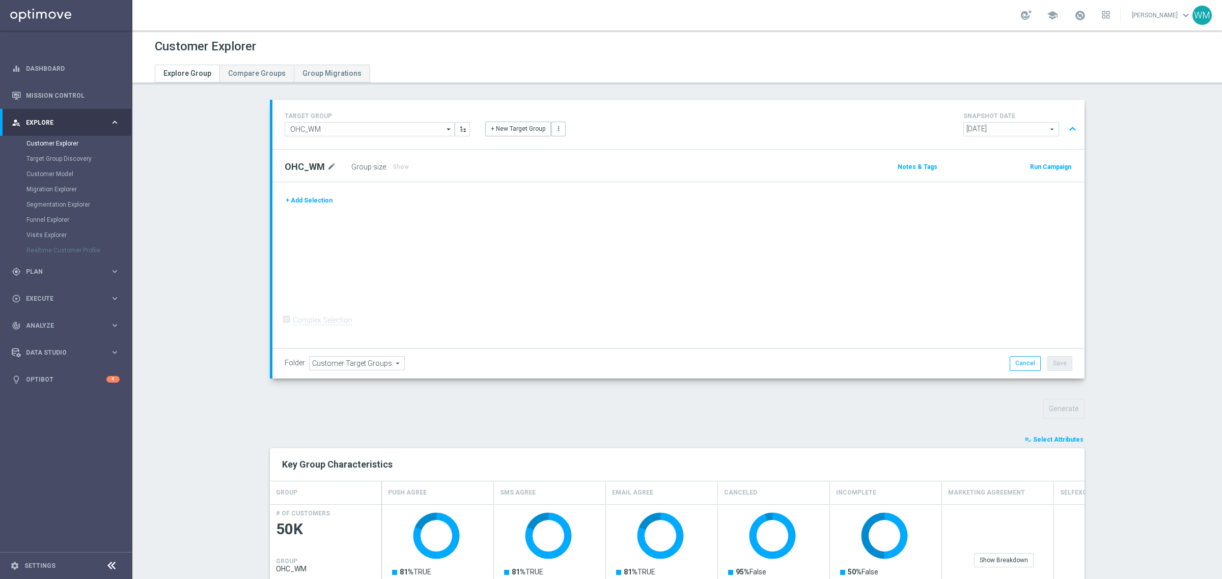
click at [312, 201] on button "+ Add Selection" at bounding box center [309, 200] width 49 height 11
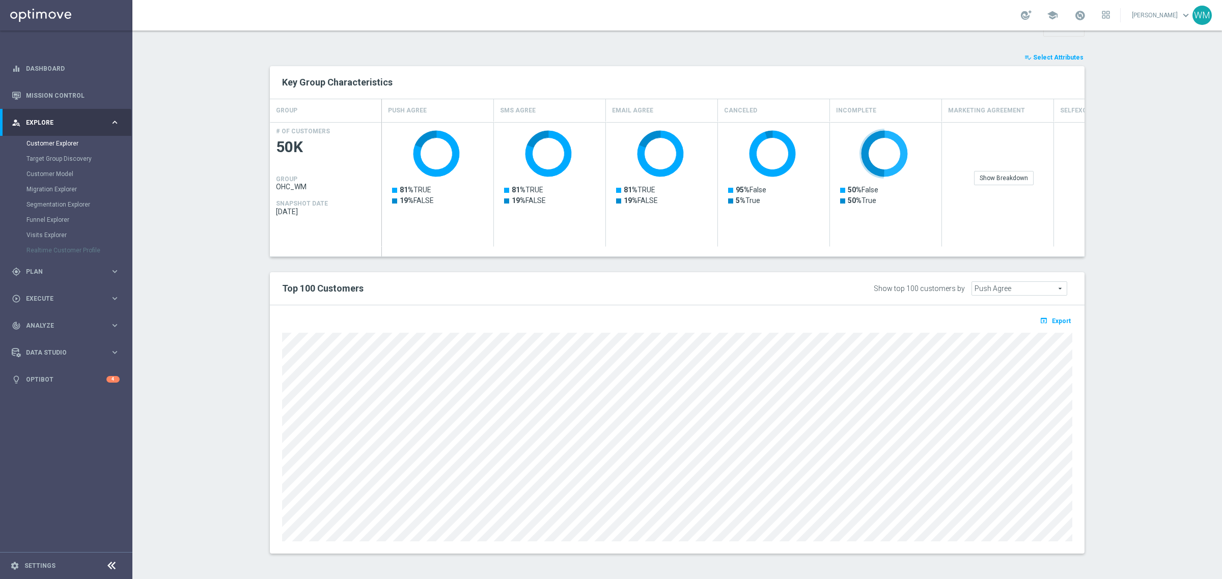
scroll to position [65, 0]
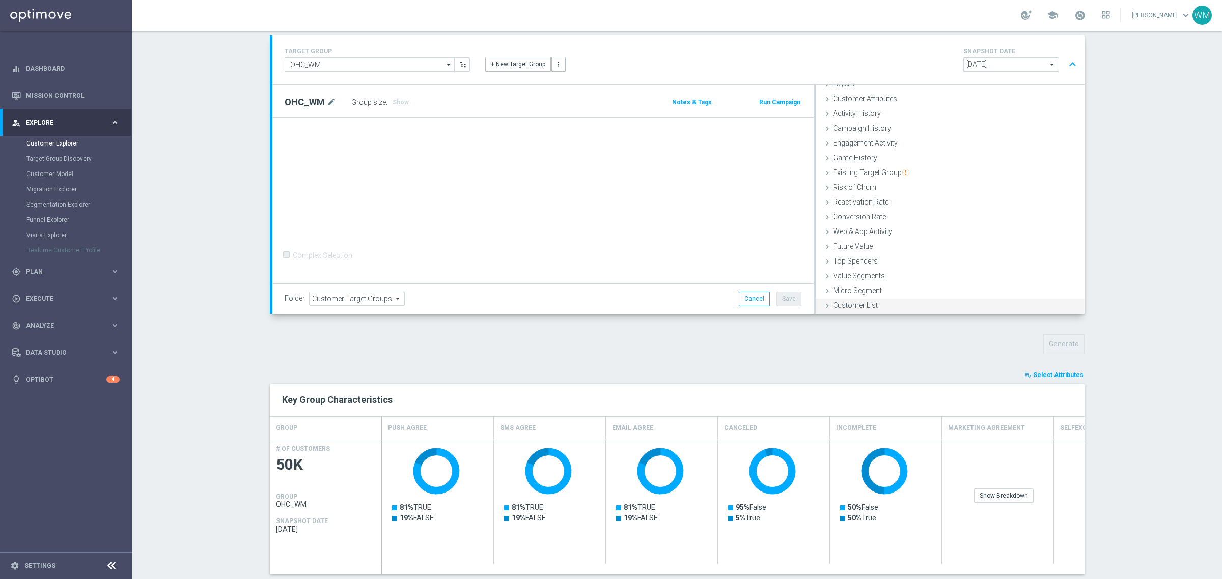
click at [869, 303] on span "Customer List" at bounding box center [855, 305] width 45 height 8
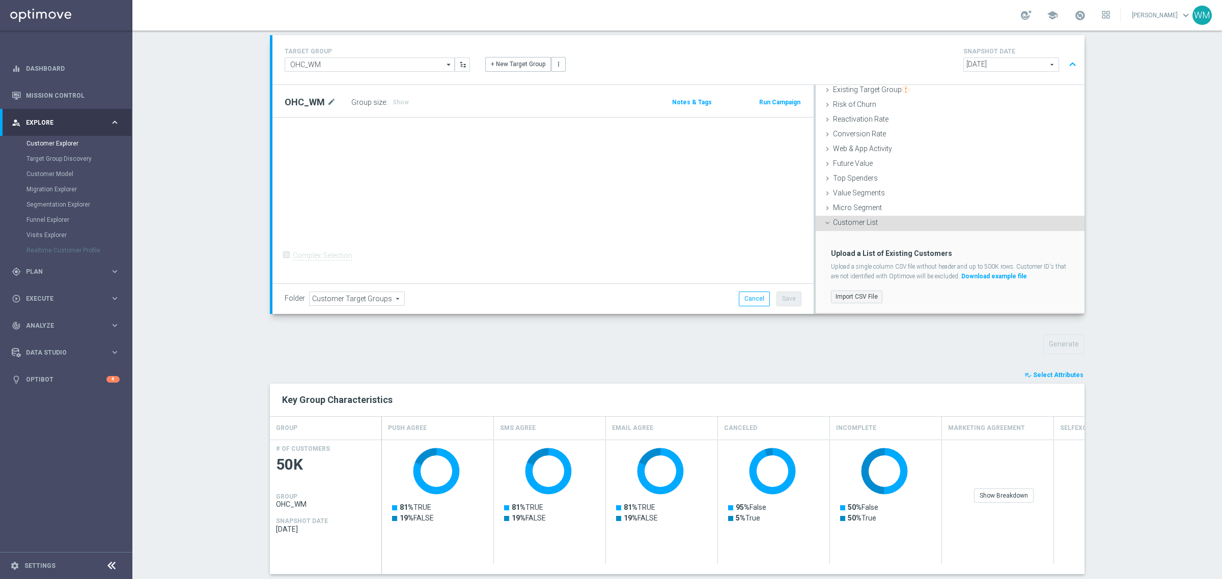
click at [864, 296] on label "Import CSV File" at bounding box center [856, 297] width 51 height 13
click at [0, 0] on input "Import CSV File" at bounding box center [0, 0] width 0 height 0
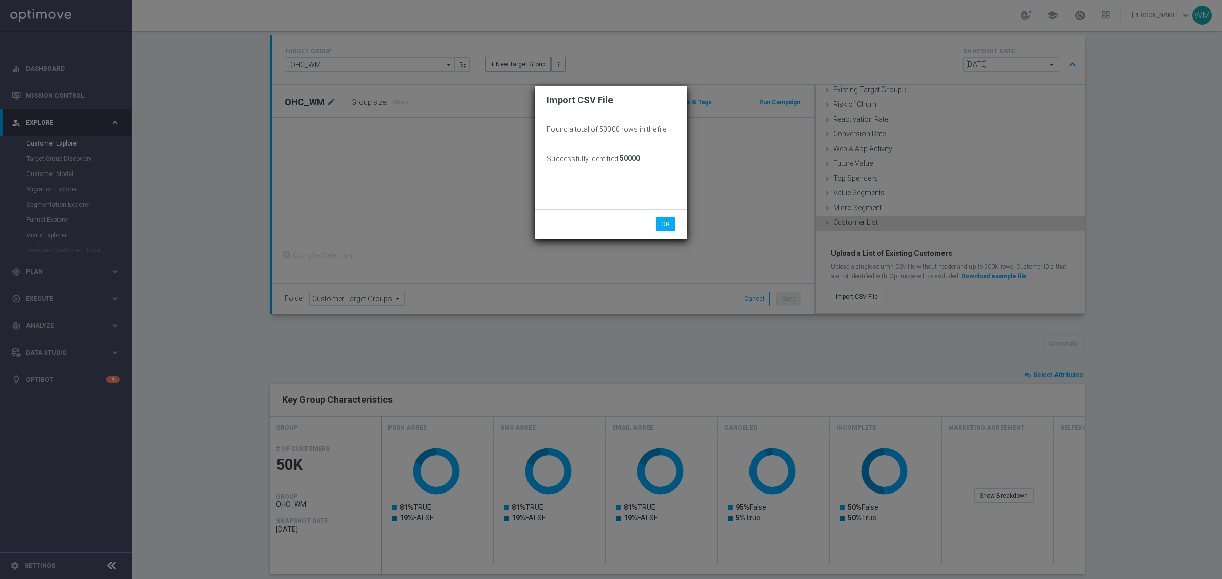
click at [654, 224] on li "OK" at bounding box center [665, 224] width 24 height 14
click at [658, 227] on button "OK" at bounding box center [665, 224] width 19 height 14
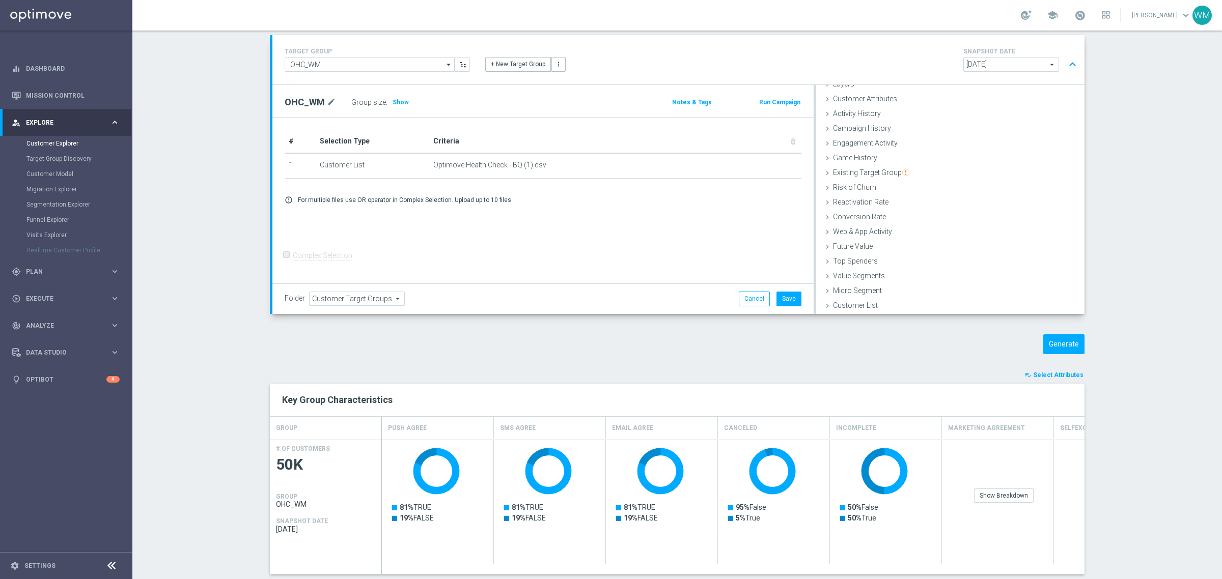
scroll to position [42, 0]
click at [782, 298] on button "Save" at bounding box center [788, 299] width 25 height 14
click at [1057, 341] on button "Generate" at bounding box center [1063, 344] width 41 height 20
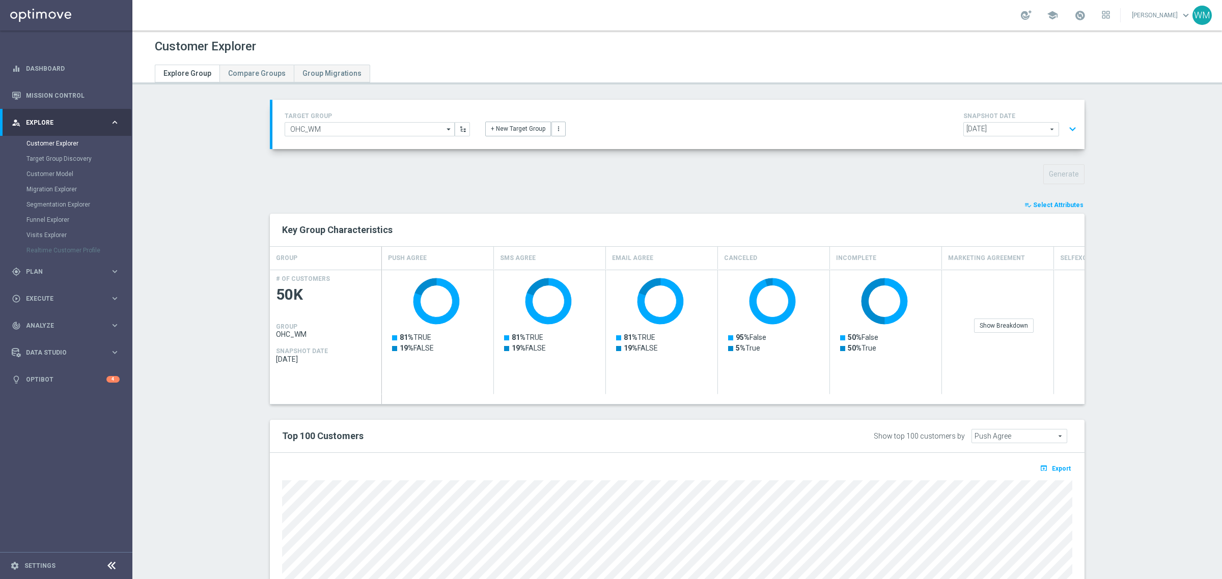
scroll to position [148, 0]
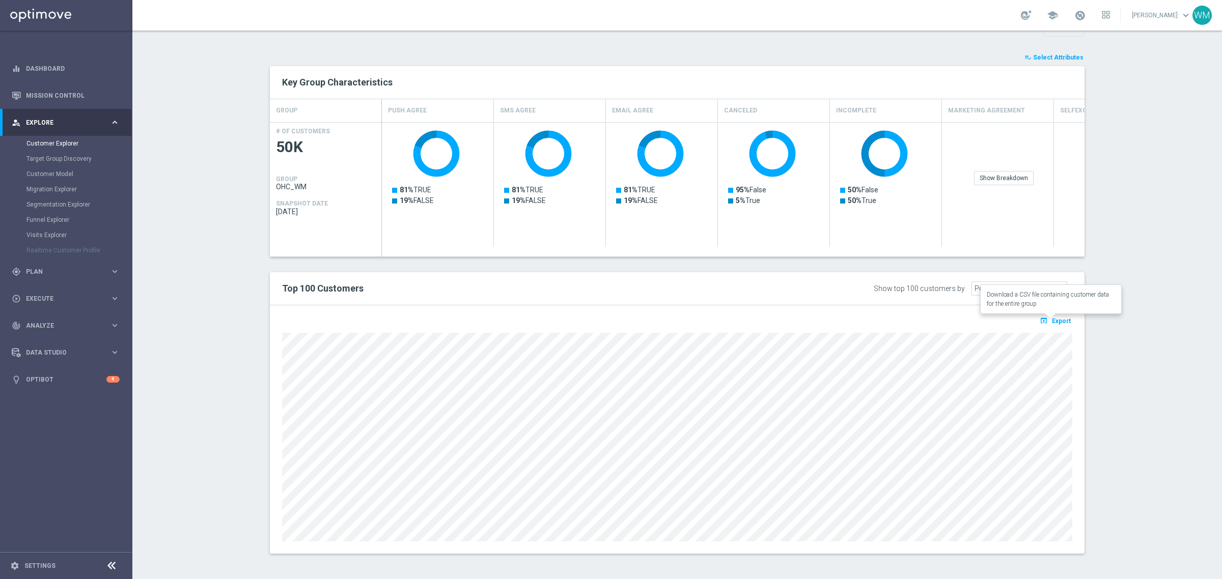
click at [1057, 326] on button "open_in_browser Export" at bounding box center [1055, 320] width 34 height 13
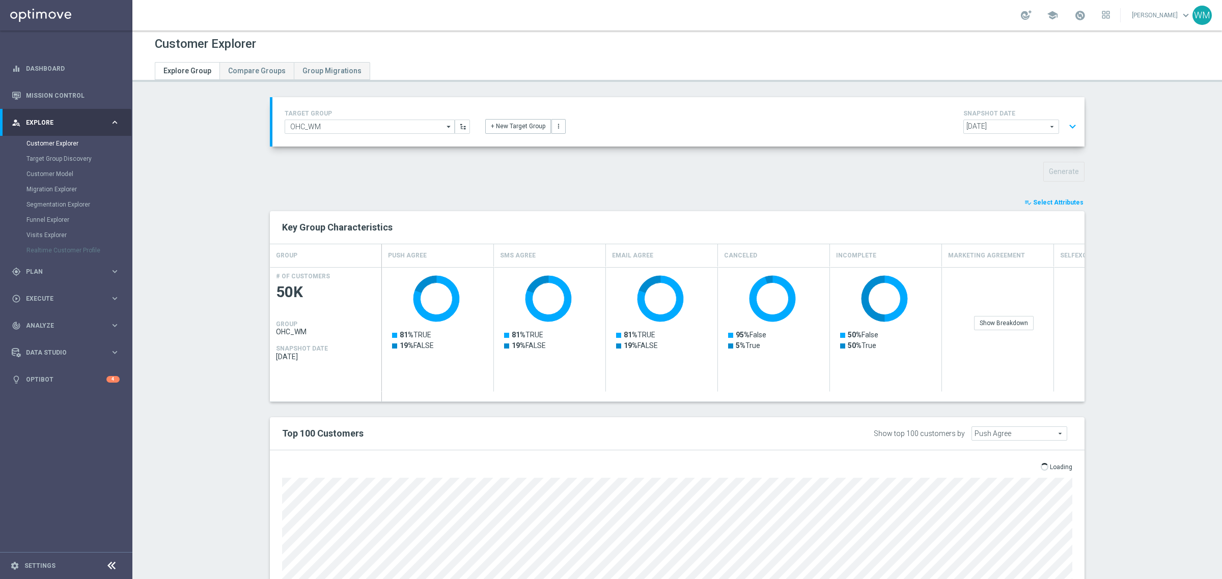
scroll to position [0, 0]
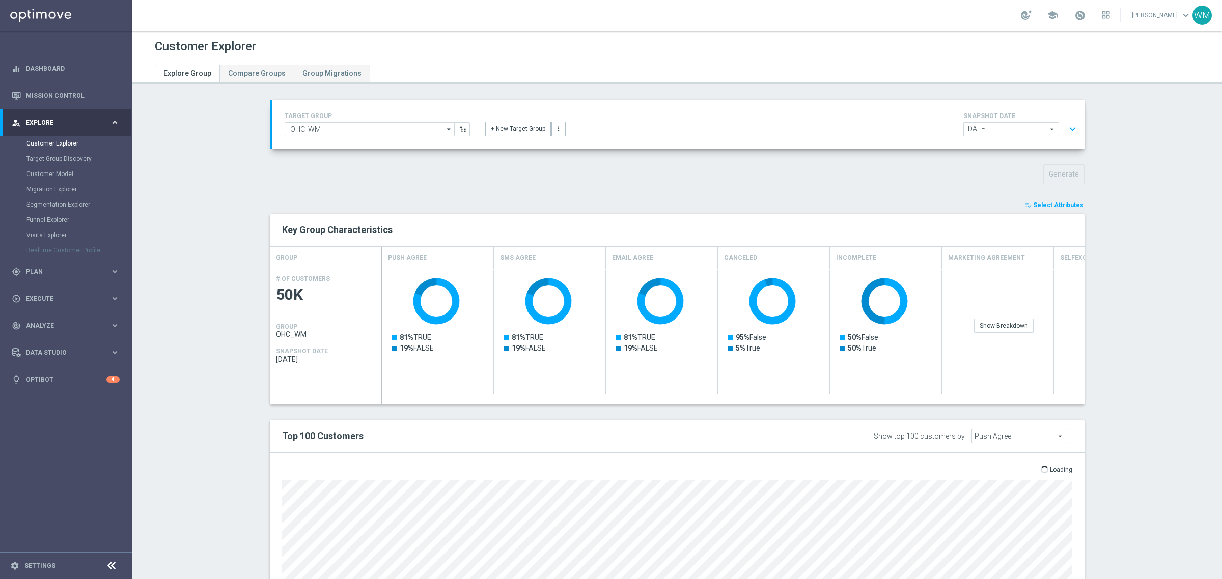
click at [1069, 128] on button "expand_more" at bounding box center [1072, 129] width 15 height 19
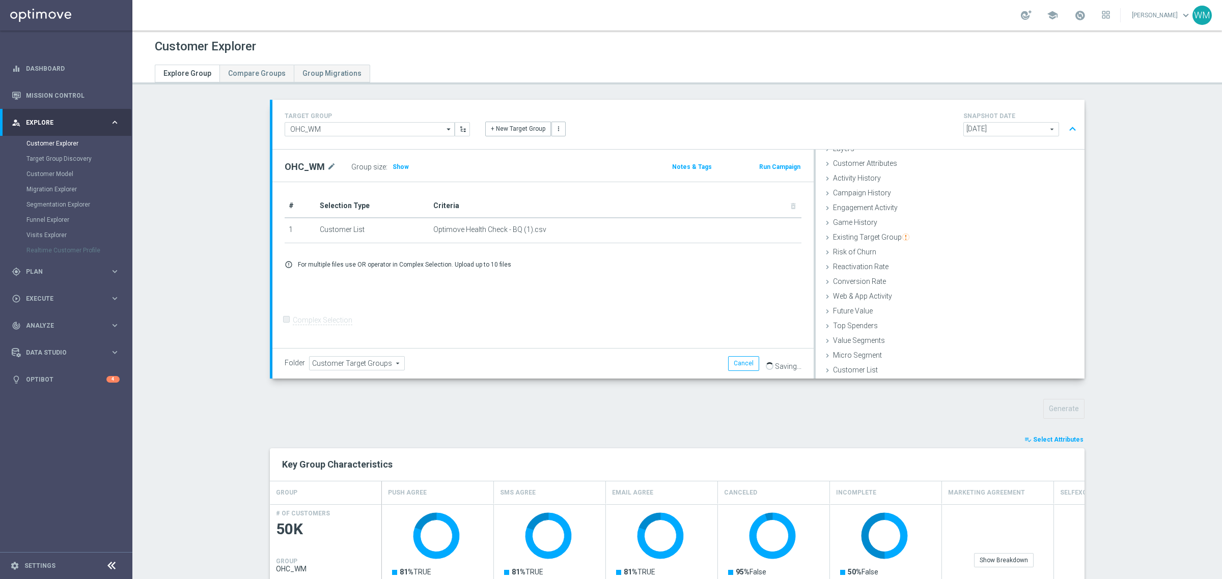
click at [1069, 128] on button "expand_less" at bounding box center [1072, 129] width 15 height 19
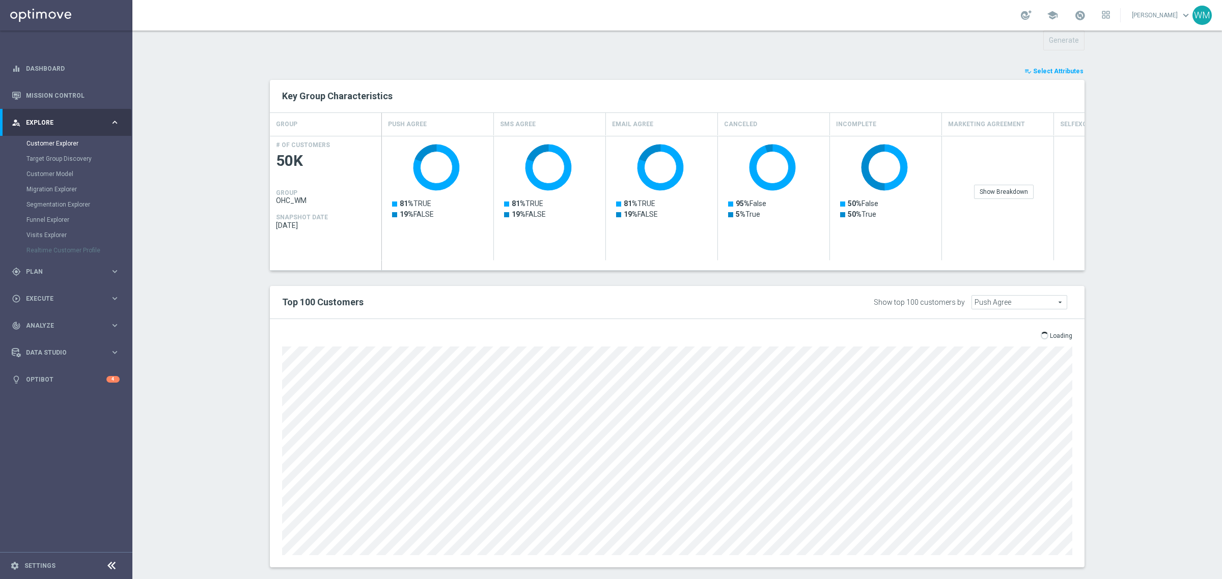
scroll to position [148, 0]
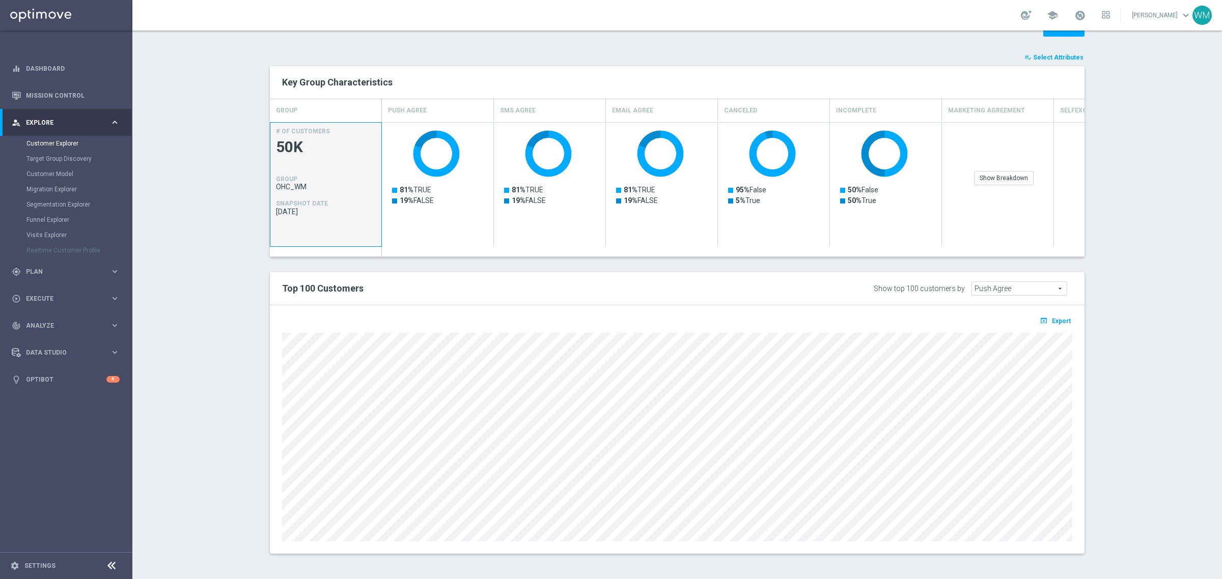
drag, startPoint x: 269, startPoint y: 204, endPoint x: 343, endPoint y: 230, distance: 78.1
click at [343, 230] on div "# OF CUSTOMERS 50K GROUP OHC_WM SNAPSHOT DATE [DATE]" at bounding box center [325, 185] width 111 height 125
click at [328, 217] on div "[DATE]" at bounding box center [326, 213] width 100 height 10
drag, startPoint x: 298, startPoint y: 184, endPoint x: 270, endPoint y: 168, distance: 32.1
click at [270, 168] on div "# OF CUSTOMERS 50K GROUP OHC_WM SNAPSHOT DATE [DATE]" at bounding box center [325, 185] width 111 height 125
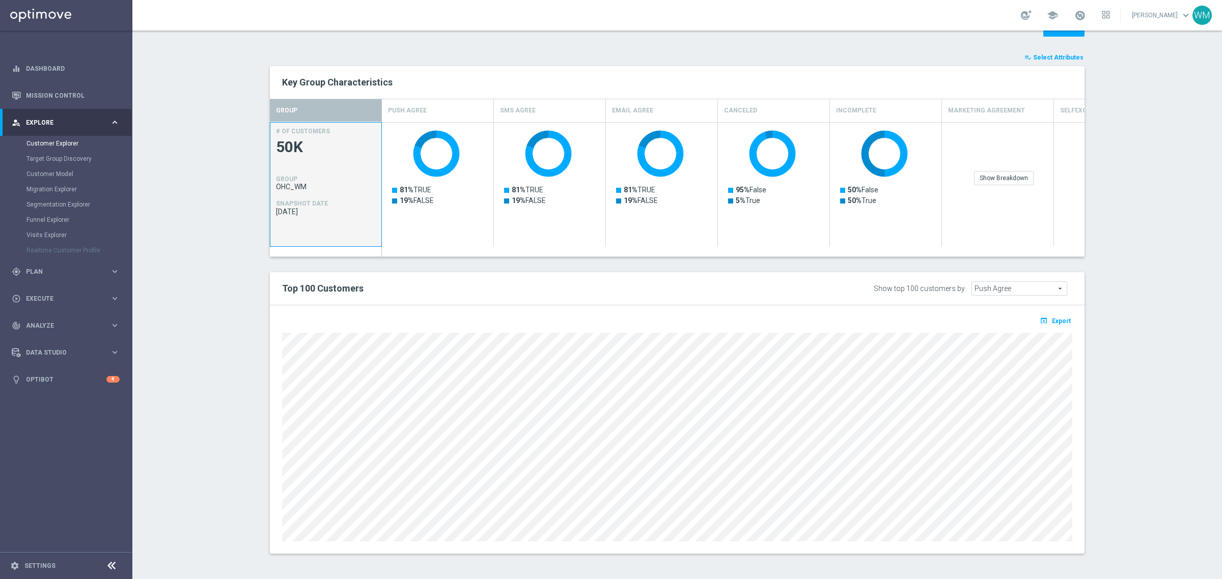
click at [270, 168] on div "# OF CUSTOMERS 50K GROUP OHC_WM SNAPSHOT DATE [DATE]" at bounding box center [325, 185] width 111 height 125
